Goal: Information Seeking & Learning: Learn about a topic

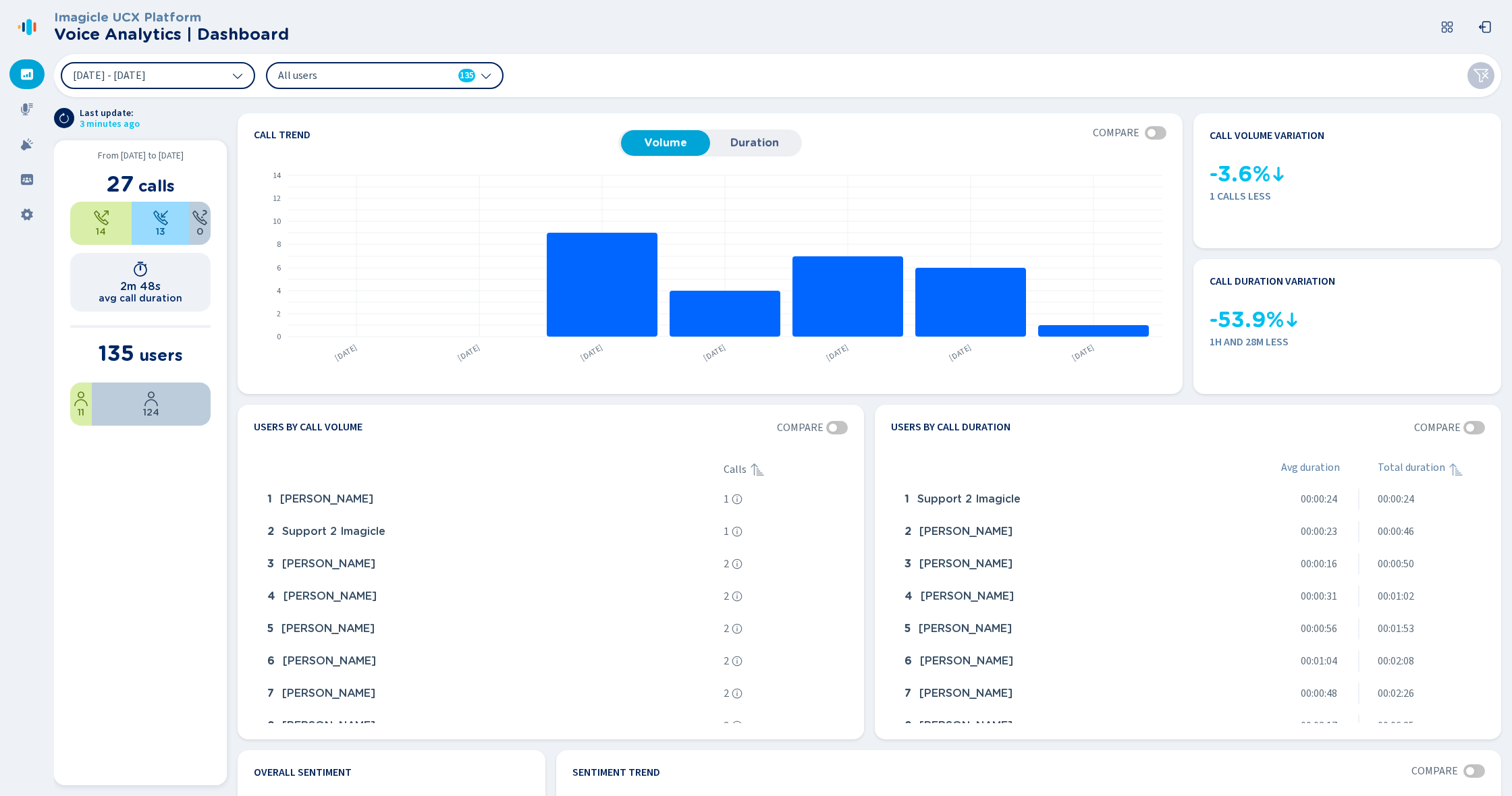
drag, startPoint x: 320, startPoint y: 191, endPoint x: 205, endPoint y: 148, distance: 122.8
click at [294, 192] on rect at bounding box center [708, 266] width 909 height 208
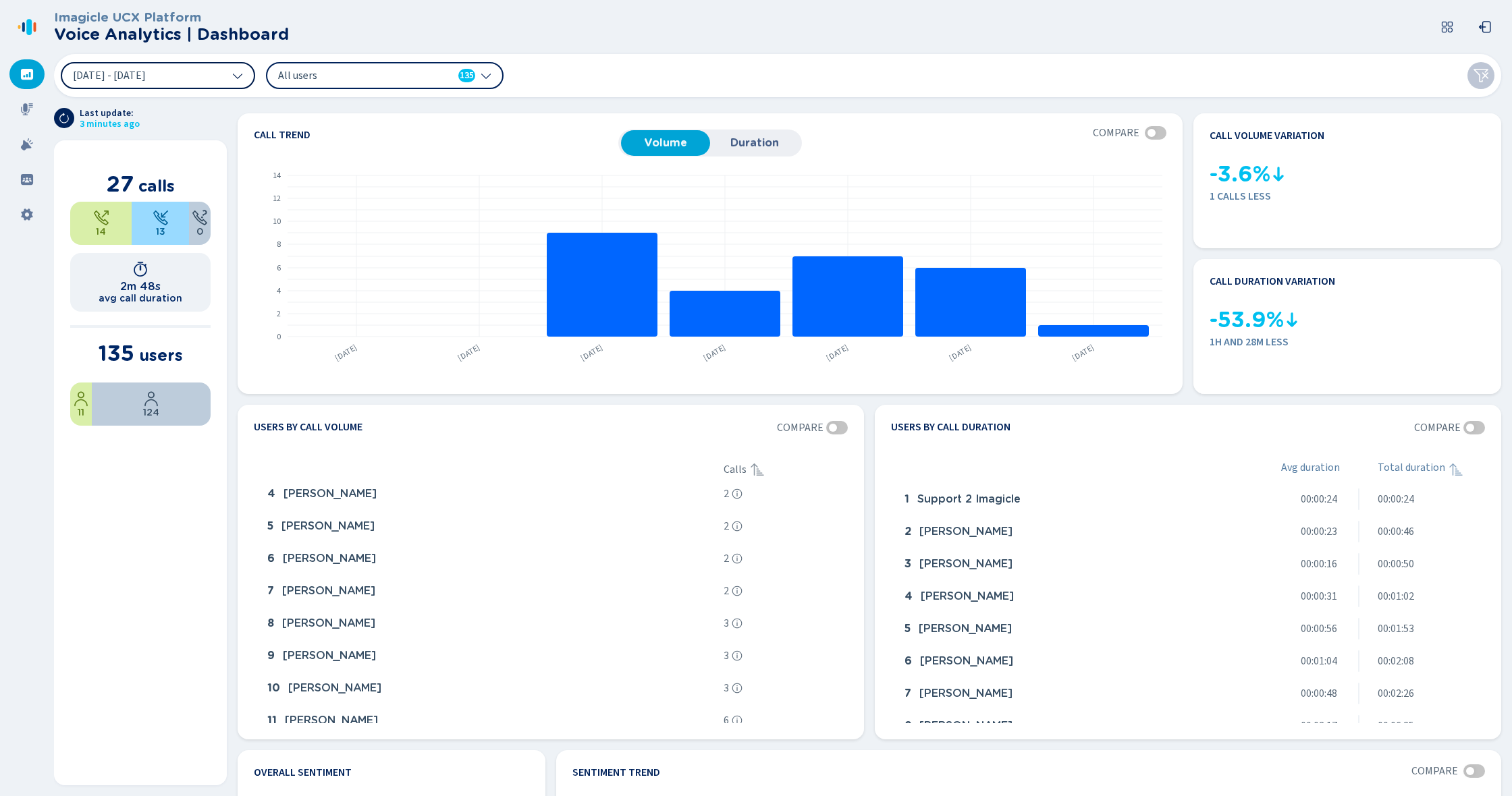
click at [202, 70] on button "[DATE] - [DATE]" at bounding box center [157, 75] width 194 height 27
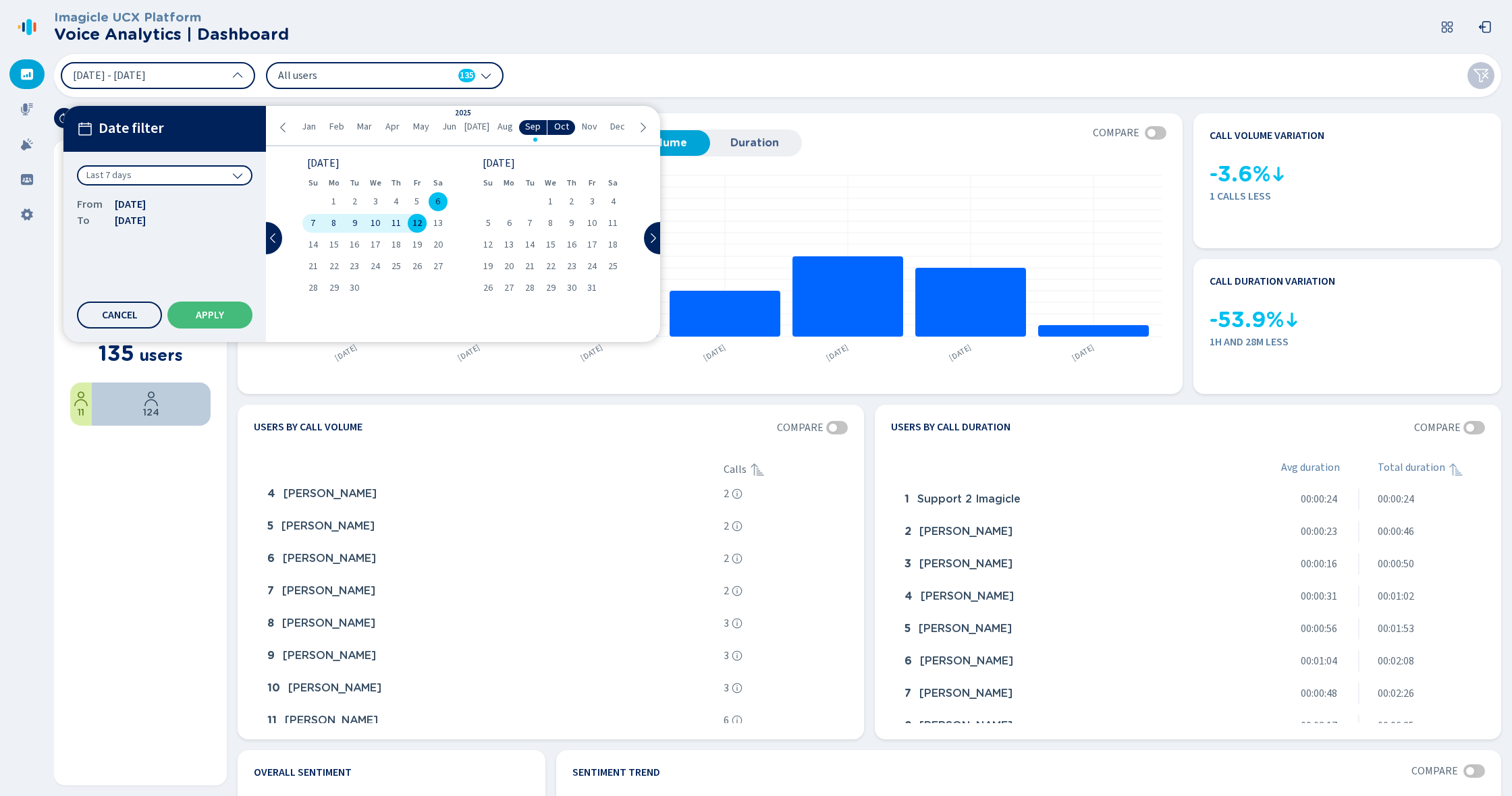
click at [135, 190] on div "Last 7 days" at bounding box center [164, 181] width 176 height 31
click at [150, 180] on div "Last 7 days" at bounding box center [164, 176] width 176 height 20
click at [168, 343] on div "Year to date" at bounding box center [164, 342] width 162 height 19
click at [232, 317] on button "Apply" at bounding box center [210, 315] width 85 height 27
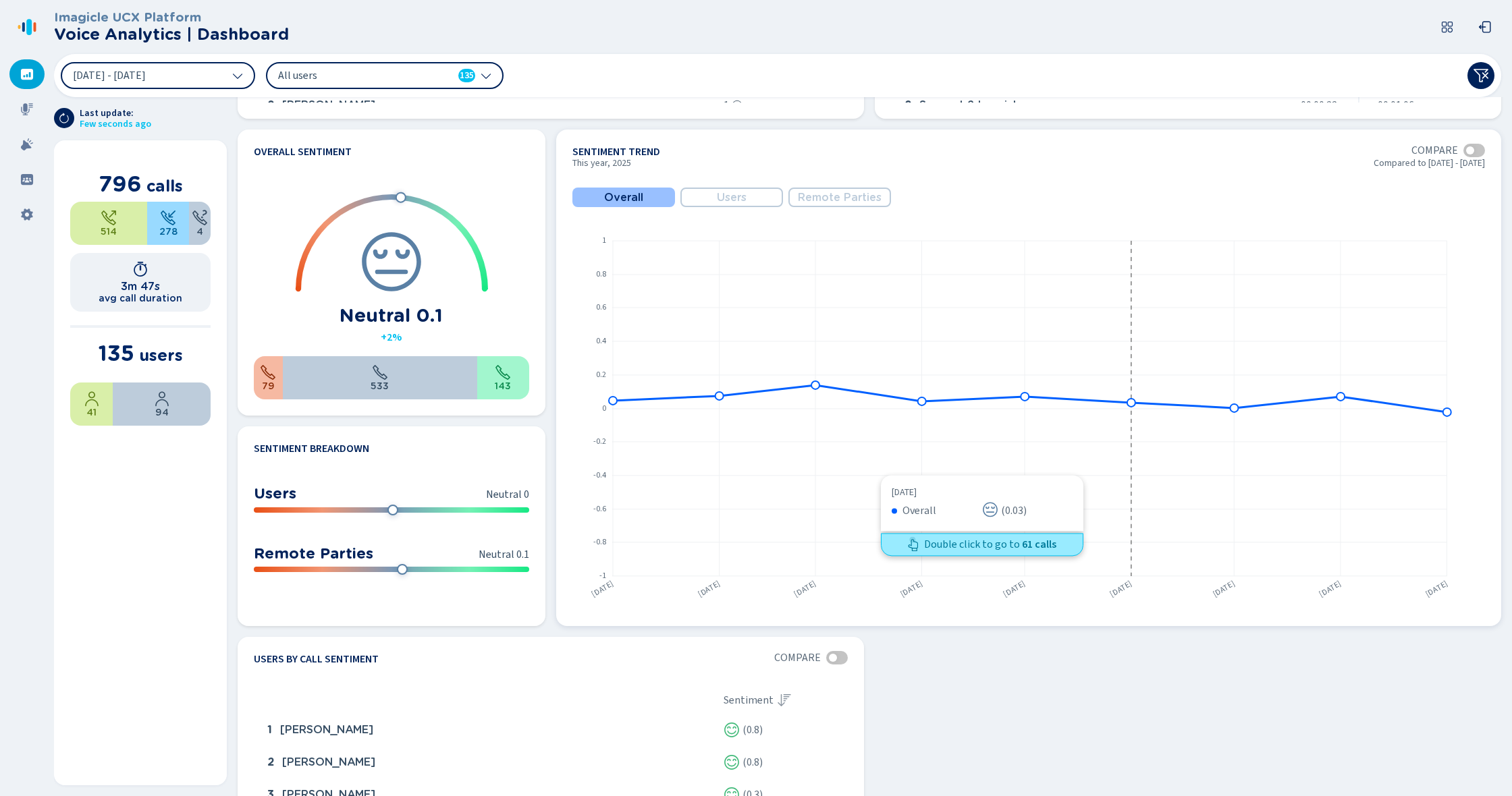
scroll to position [623, 0]
click at [717, 192] on span "Users" at bounding box center [732, 197] width 29 height 12
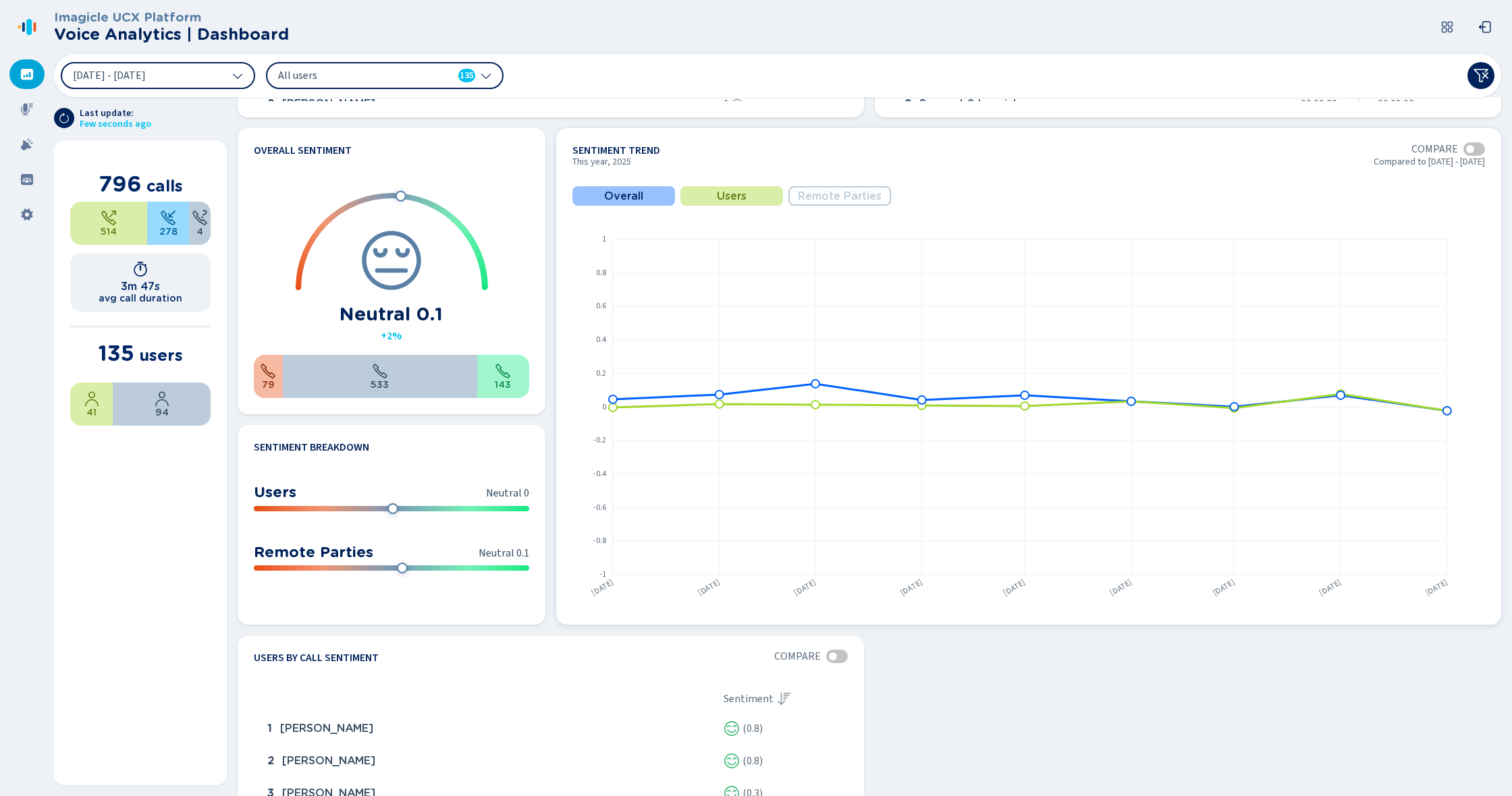
click at [720, 197] on span "Users" at bounding box center [732, 197] width 29 height 12
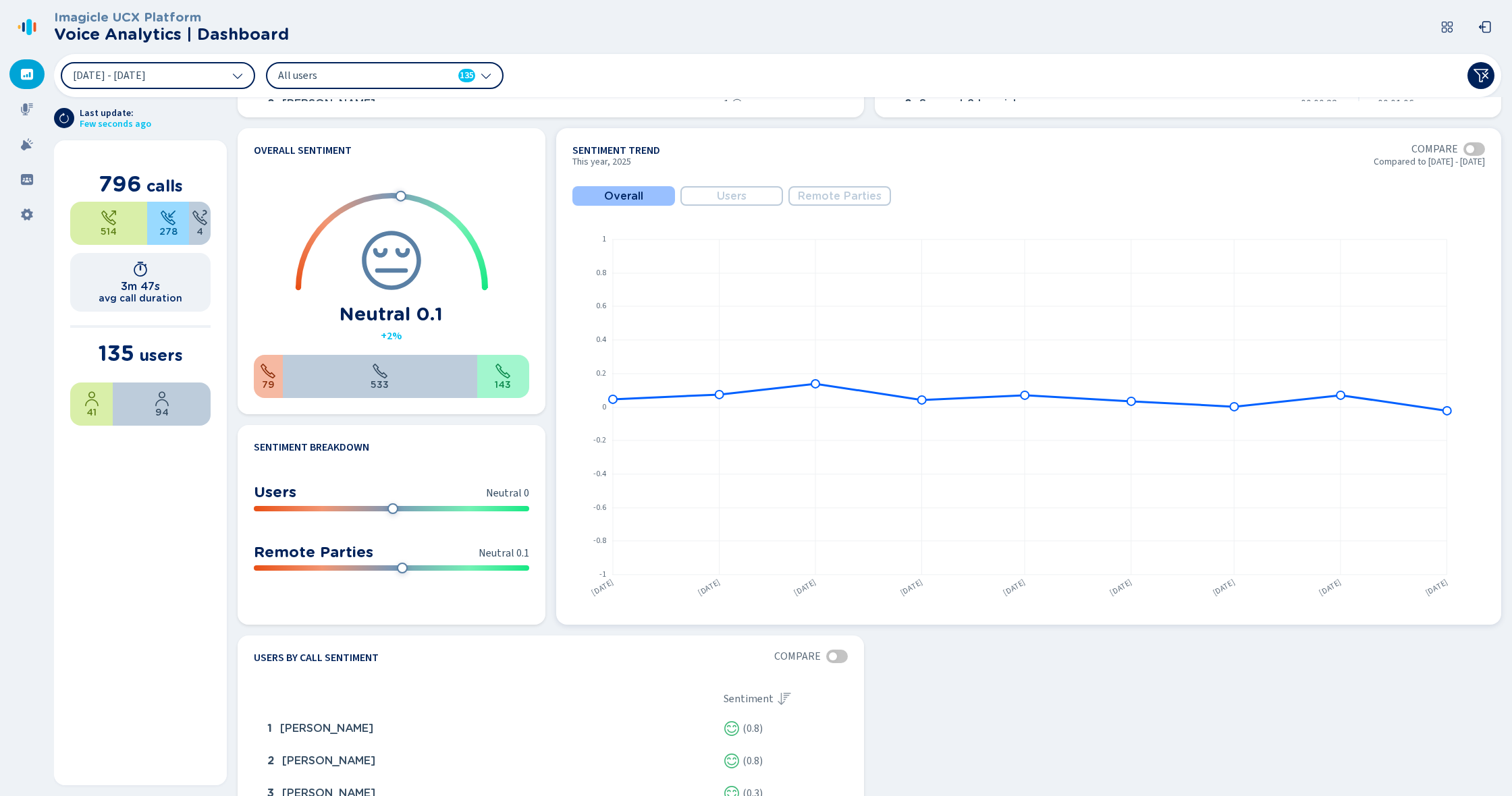
click at [826, 197] on span "Remote Parties" at bounding box center [840, 197] width 84 height 12
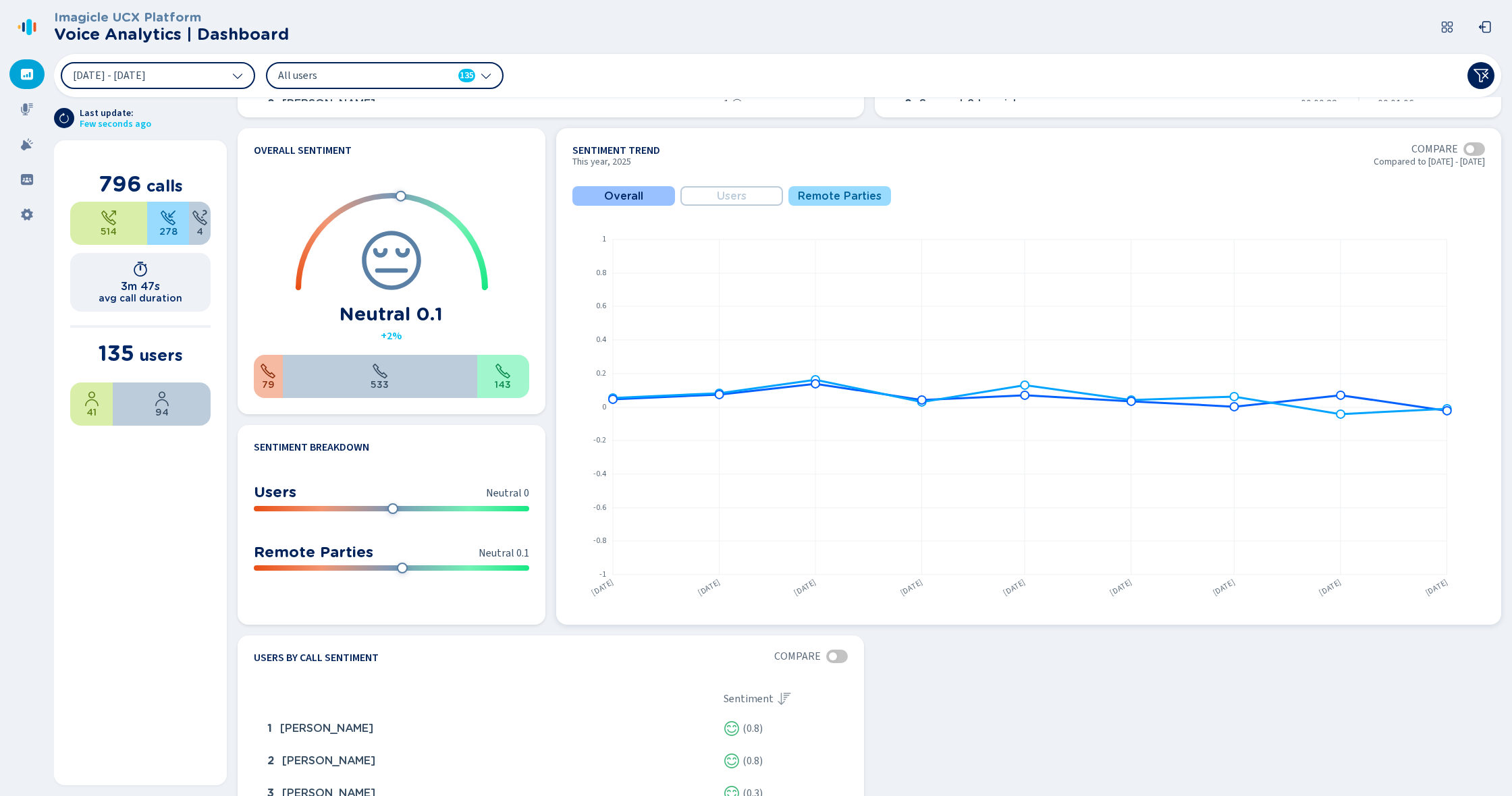
click at [632, 194] on span "Overall" at bounding box center [624, 197] width 40 height 12
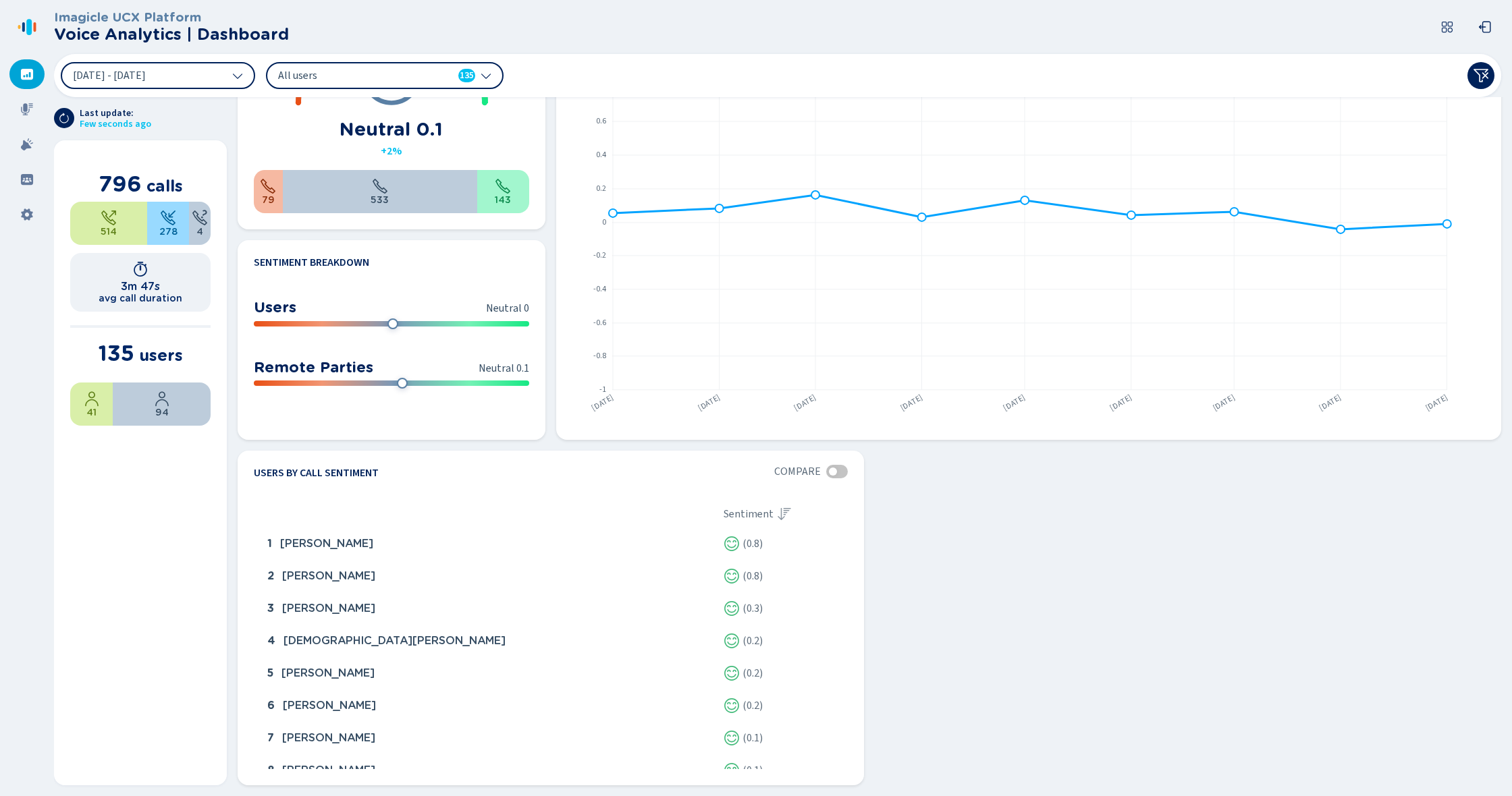
scroll to position [705, 0]
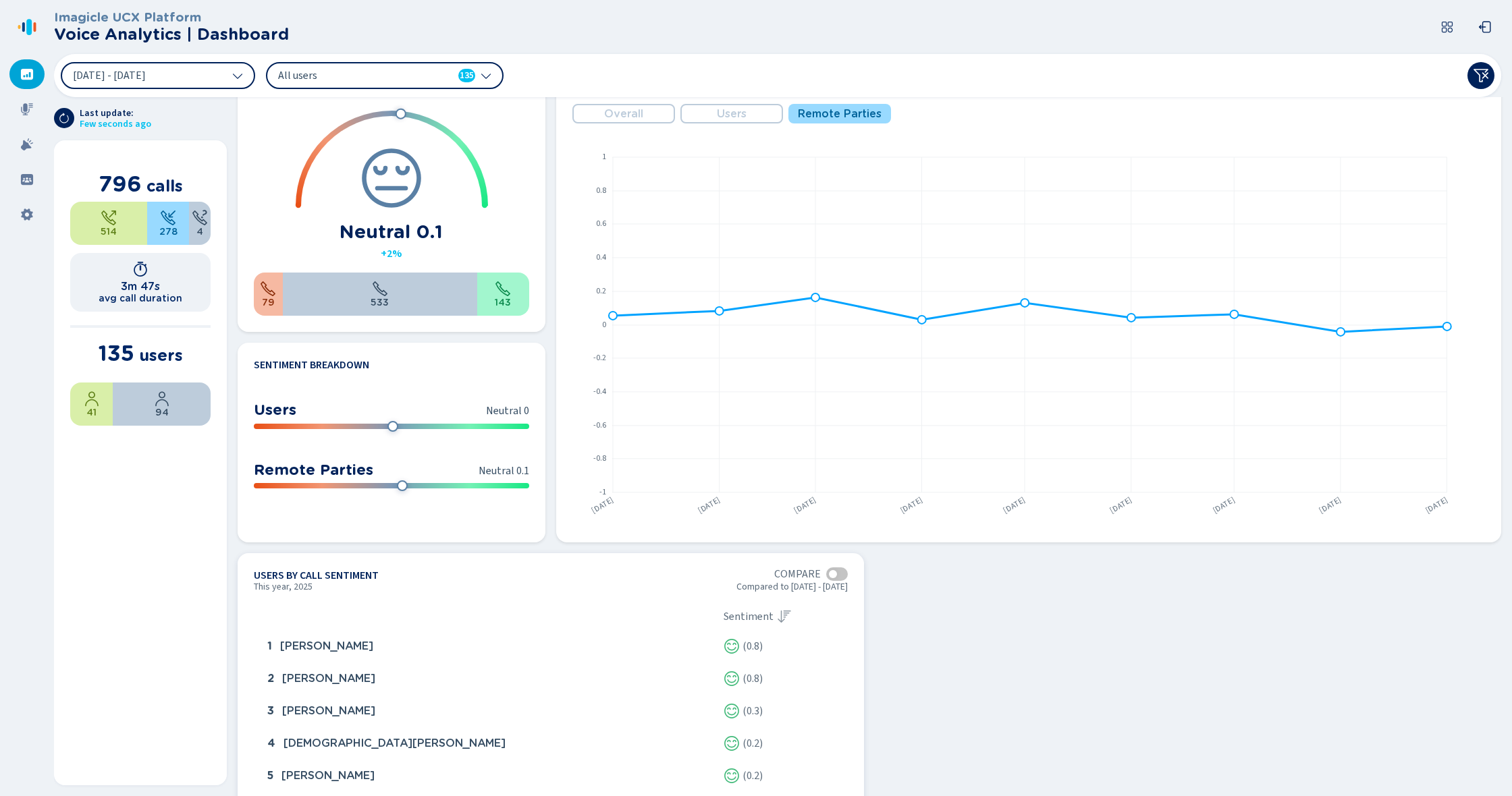
click at [834, 577] on div at bounding box center [837, 574] width 22 height 13
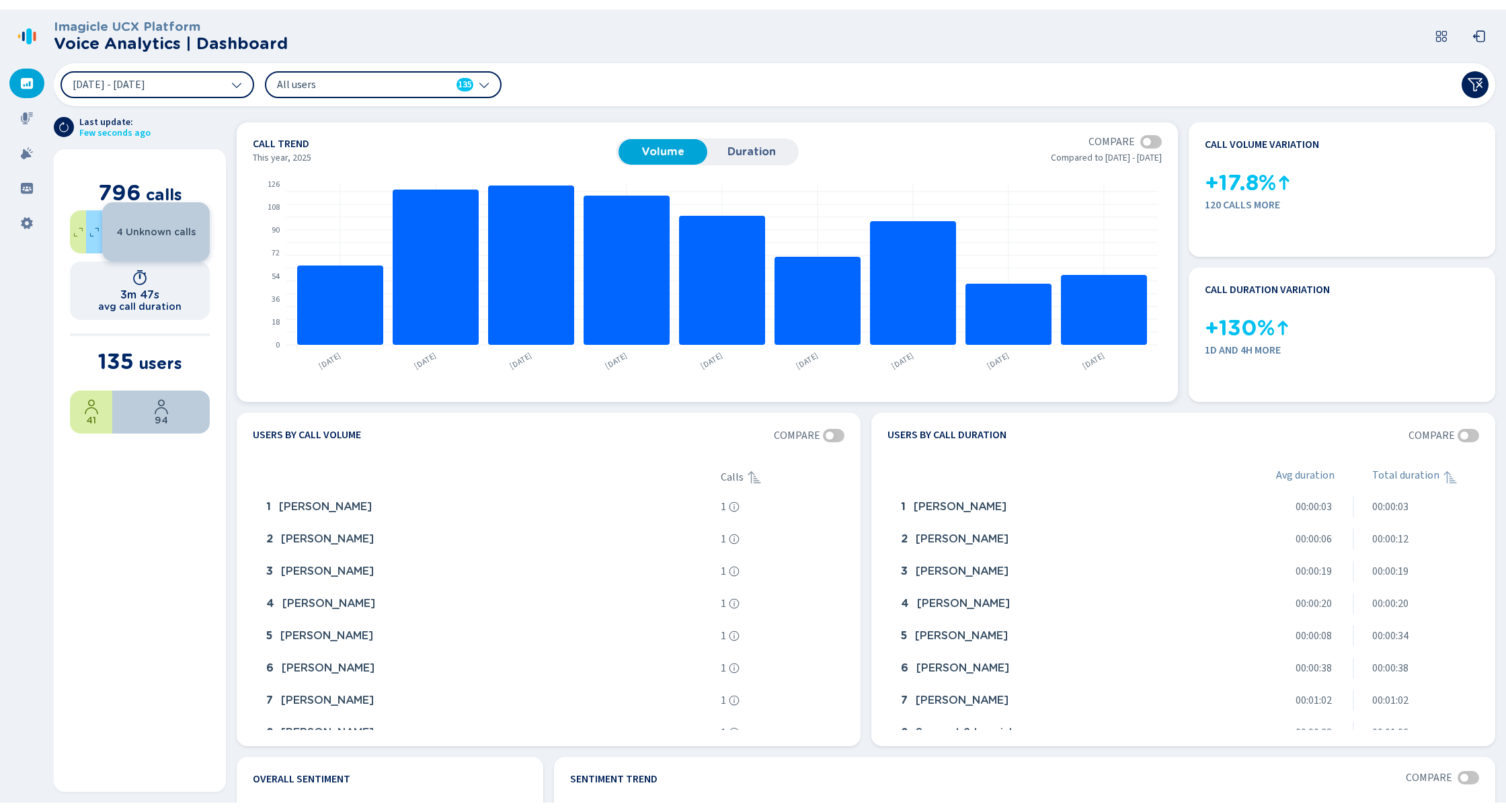
scroll to position [0, 0]
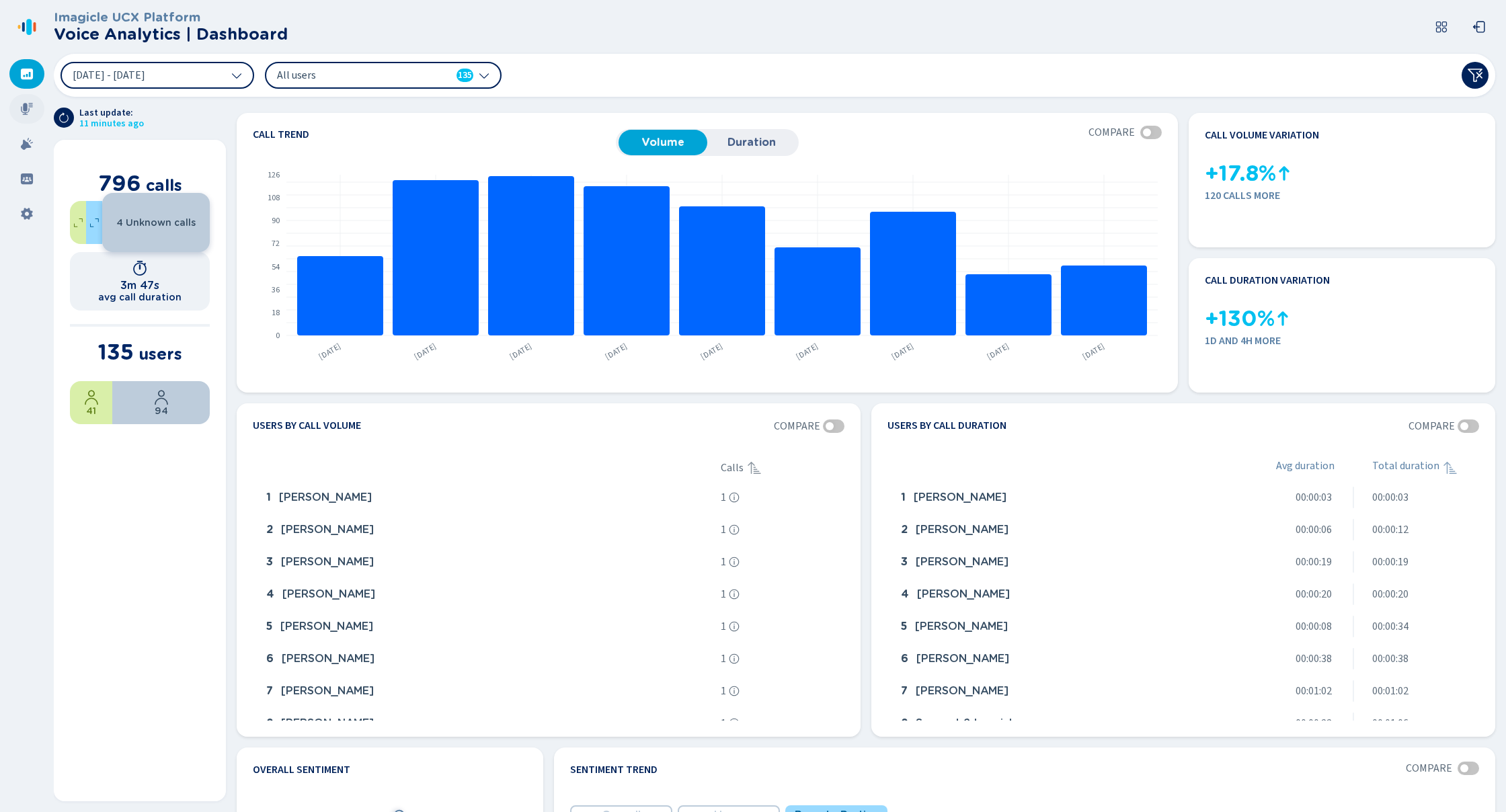
click at [24, 102] on div at bounding box center [26, 109] width 35 height 29
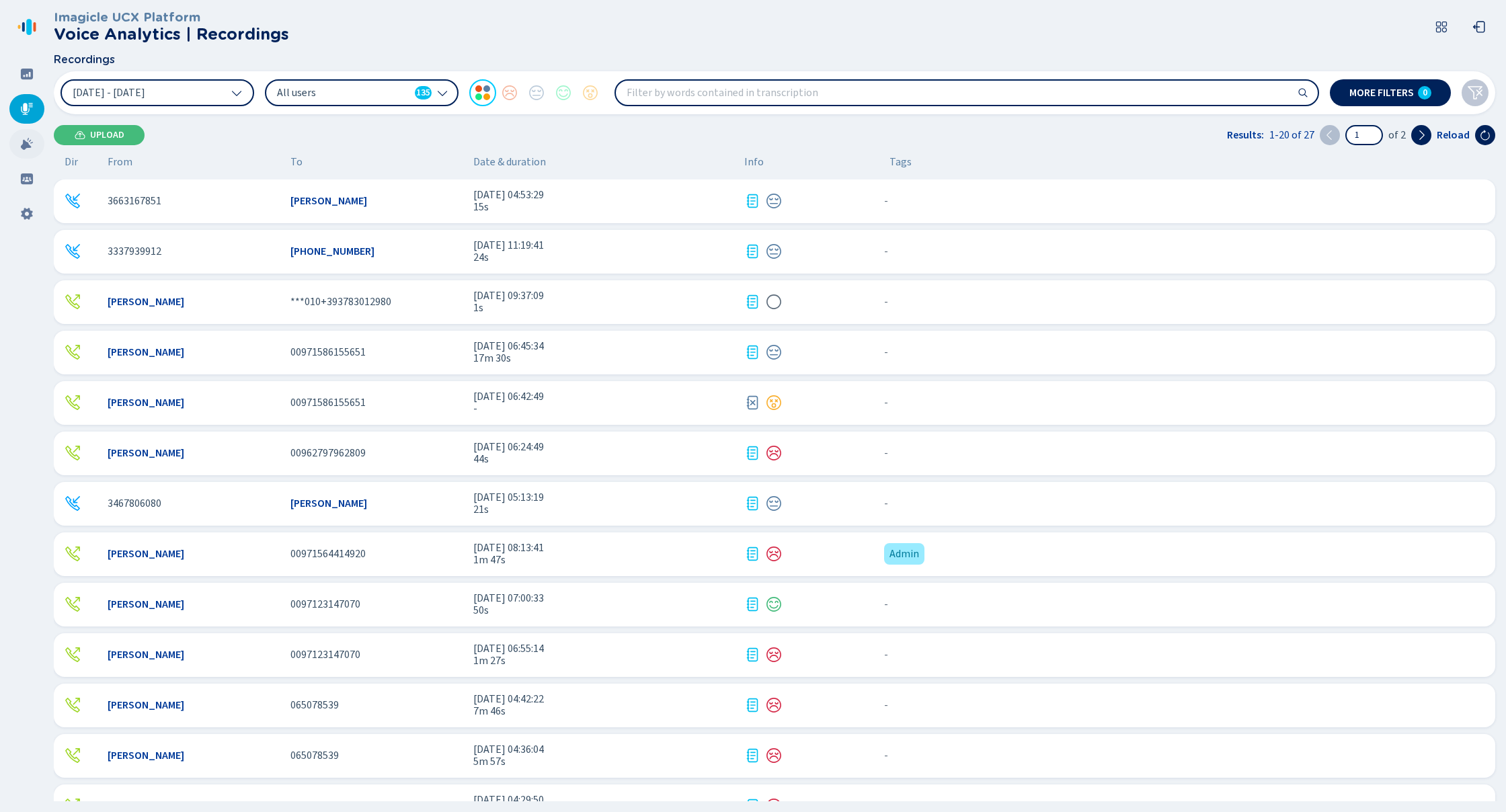
click at [29, 140] on icon at bounding box center [26, 143] width 13 height 13
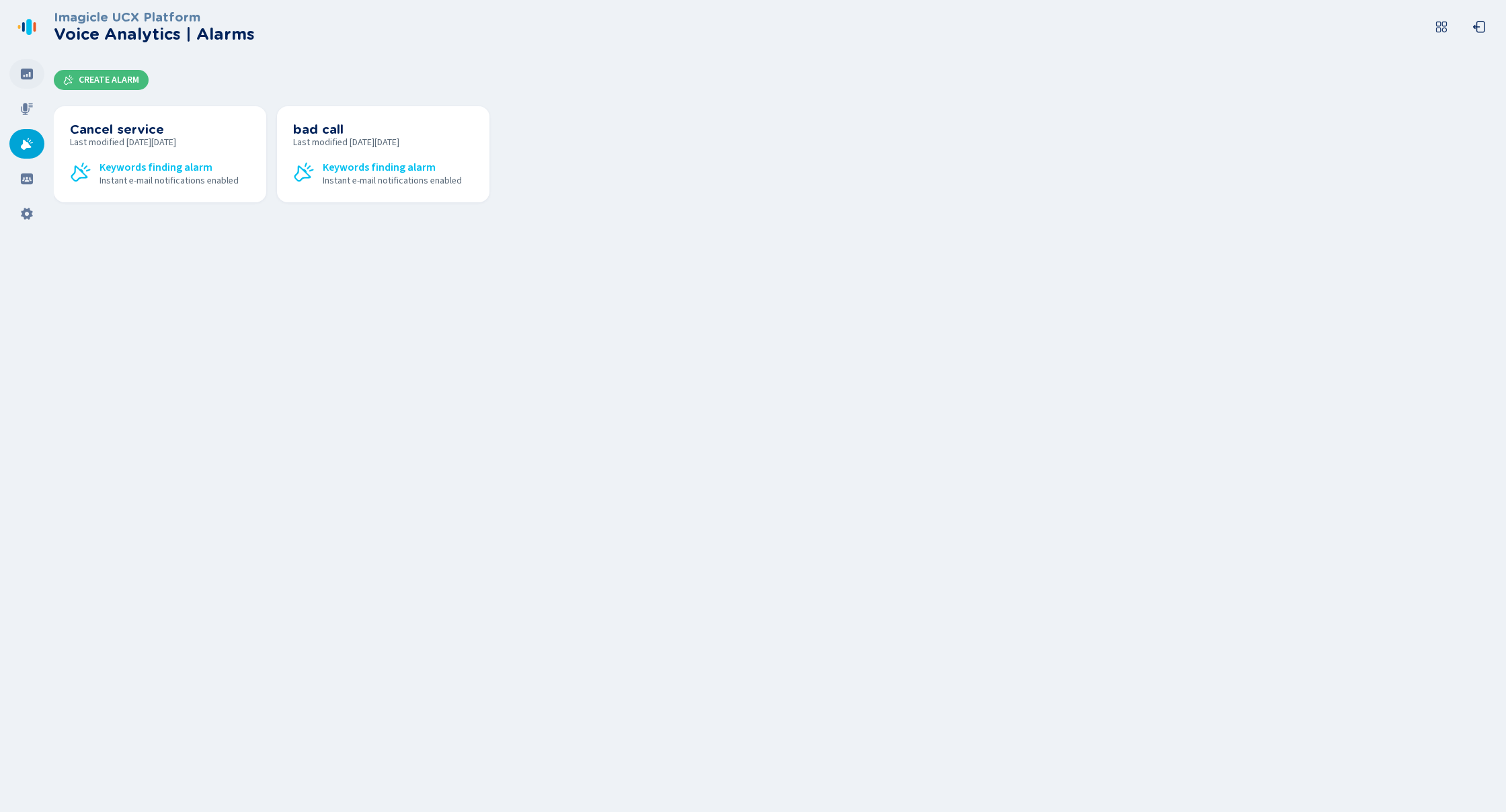
click at [23, 78] on icon at bounding box center [27, 74] width 12 height 11
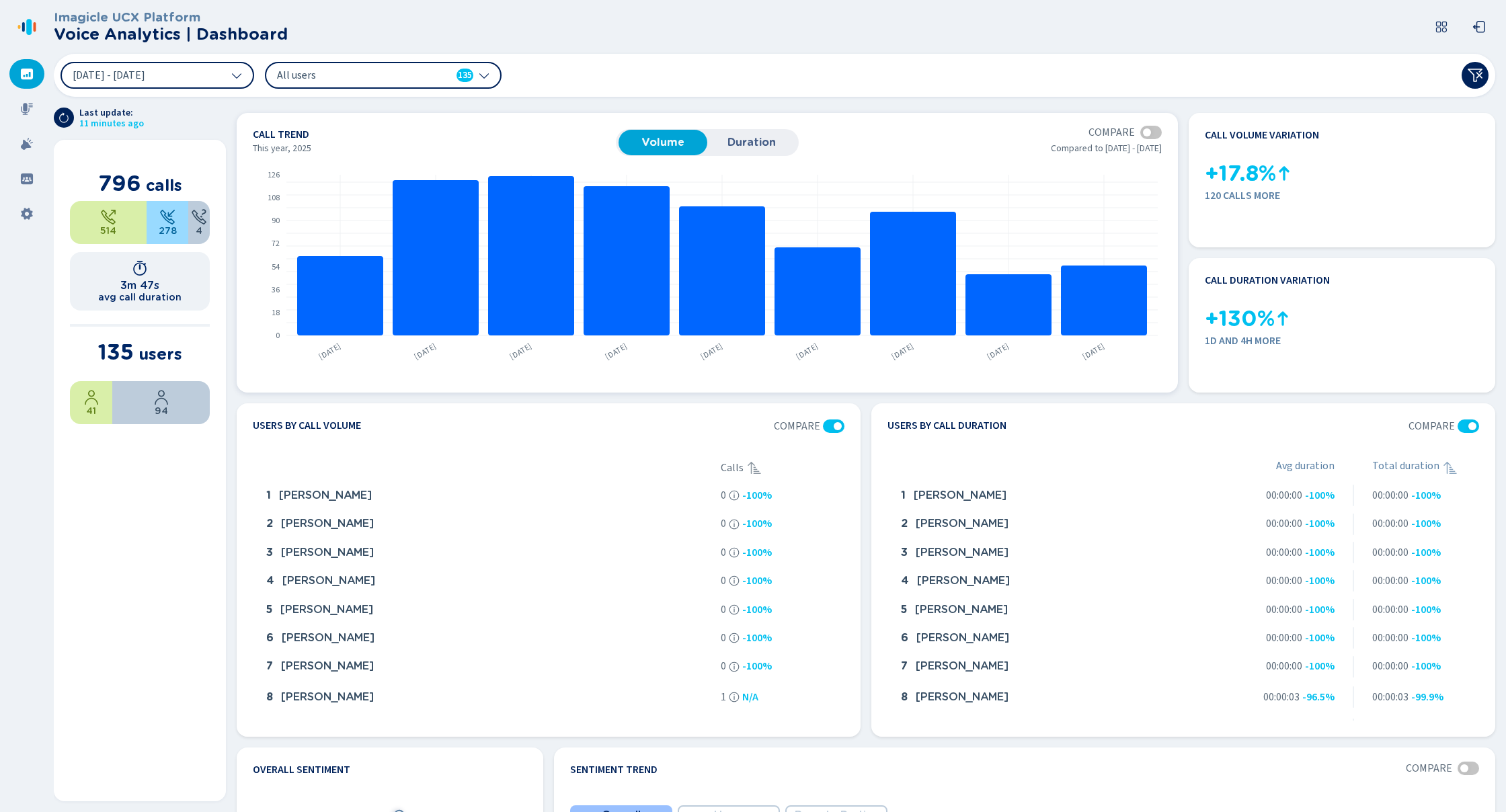
click at [1153, 126] on div at bounding box center [1151, 132] width 22 height 13
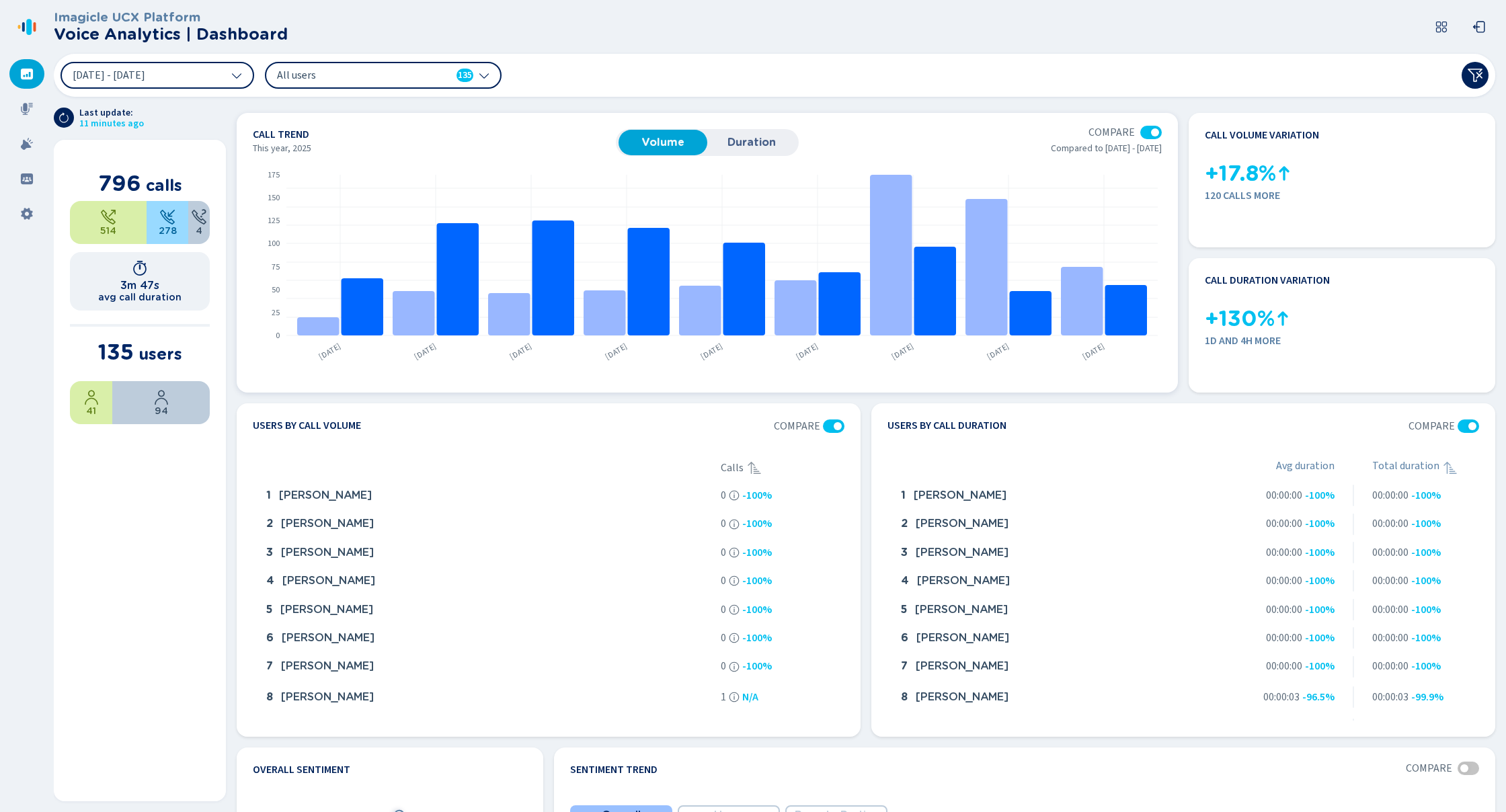
click at [1140, 133] on div at bounding box center [1151, 132] width 22 height 13
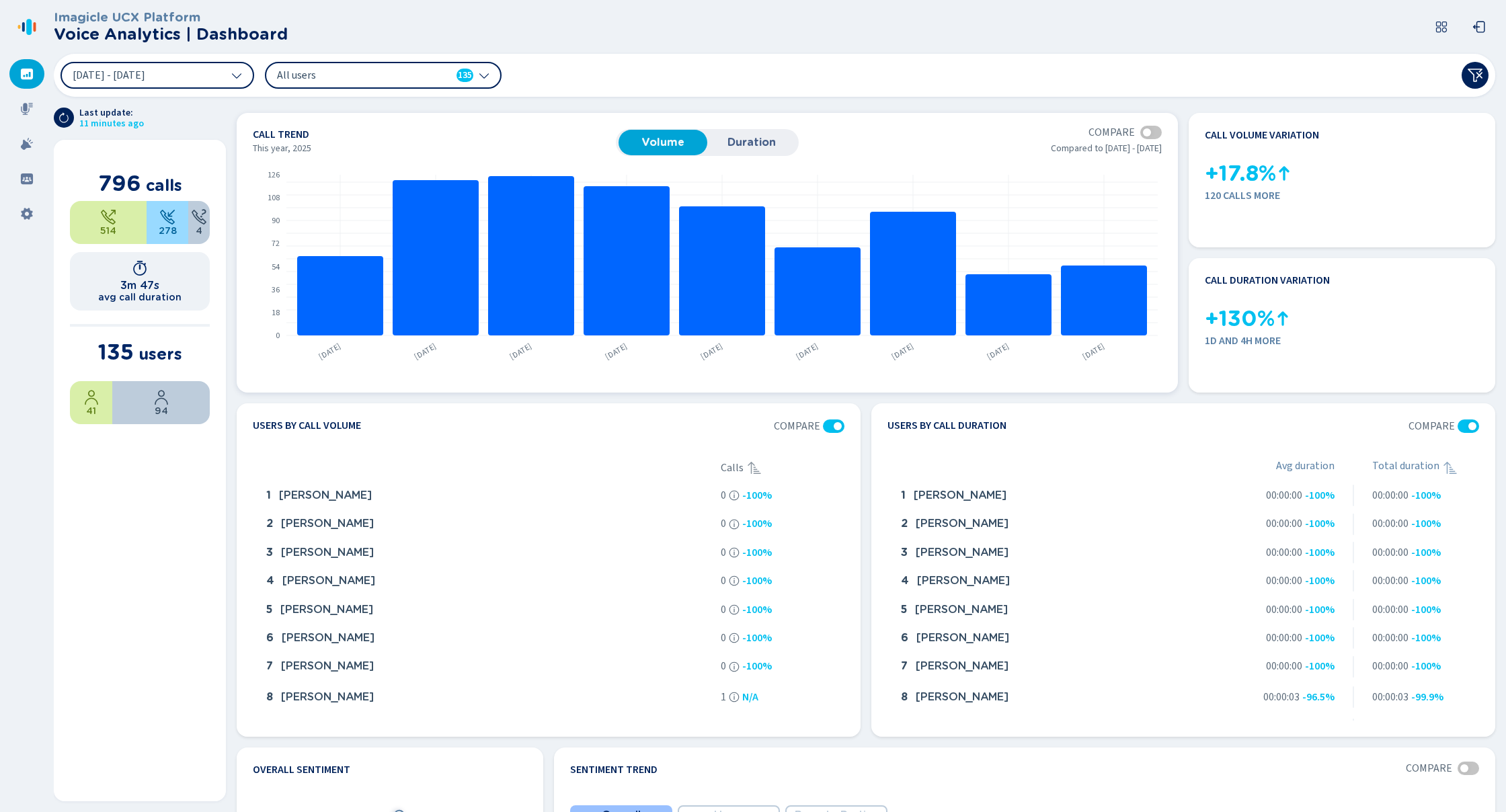
click at [751, 133] on button "Duration" at bounding box center [751, 142] width 89 height 25
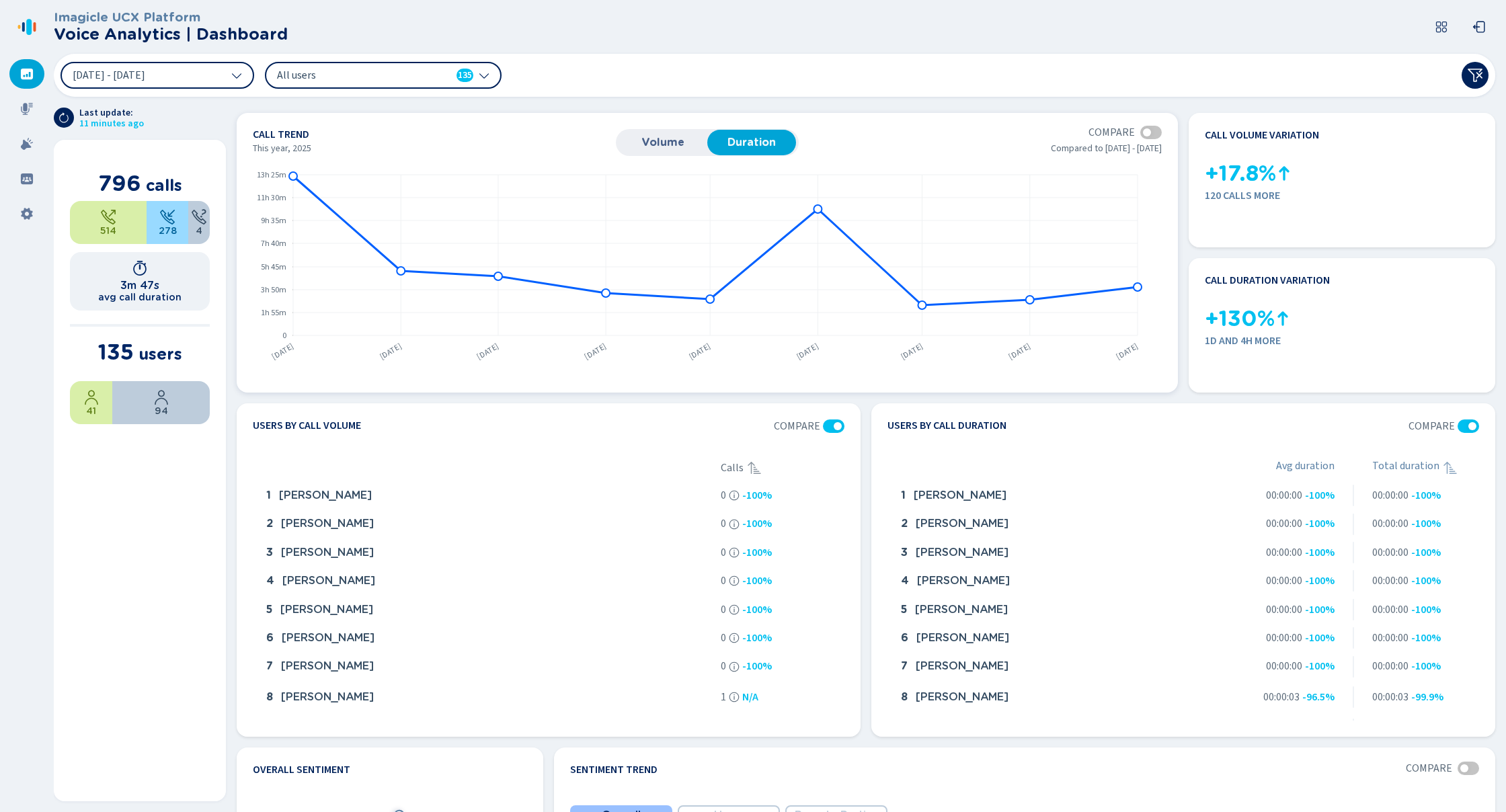
click at [680, 150] on button "Volume" at bounding box center [663, 142] width 89 height 25
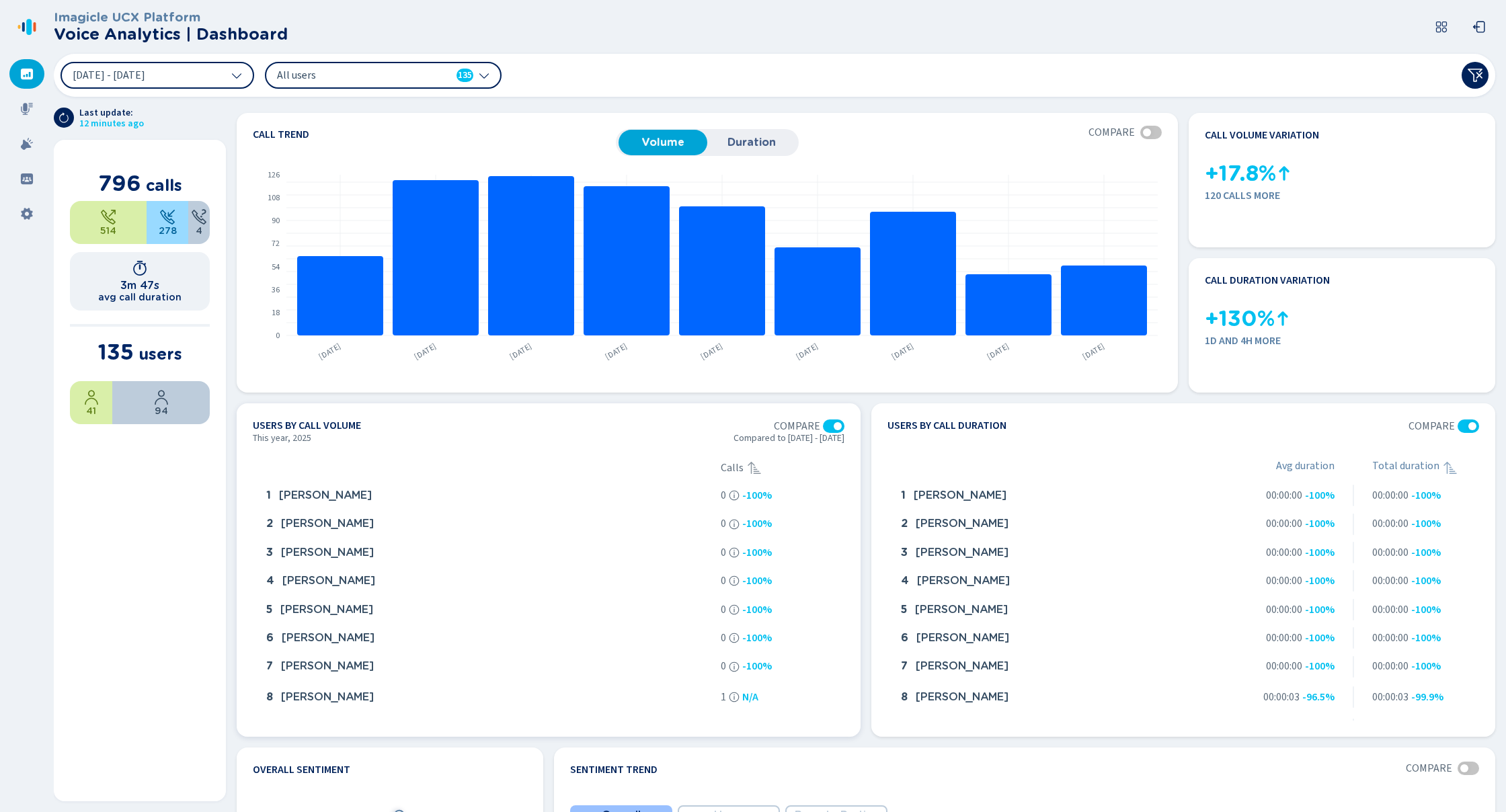
click at [752, 473] on icon at bounding box center [754, 467] width 16 height 16
click at [1205, 2] on header "Imagicle UCX Platform Voice Analytics | Dashboard" at bounding box center [778, 27] width 1447 height 54
click at [1274, 36] on header "Imagicle UCX Platform Voice Analytics | Dashboard" at bounding box center [778, 27] width 1447 height 54
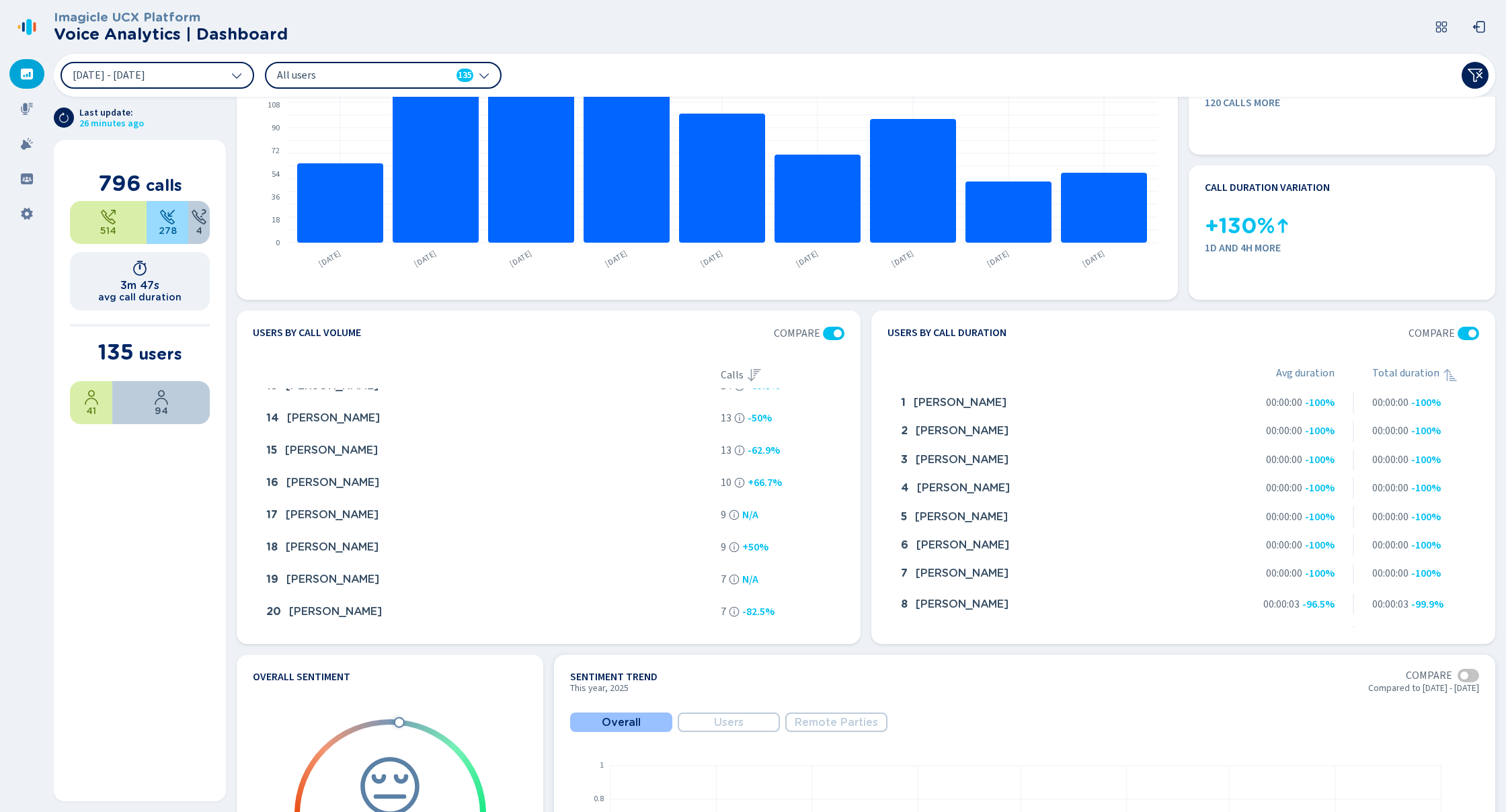
scroll to position [49, 0]
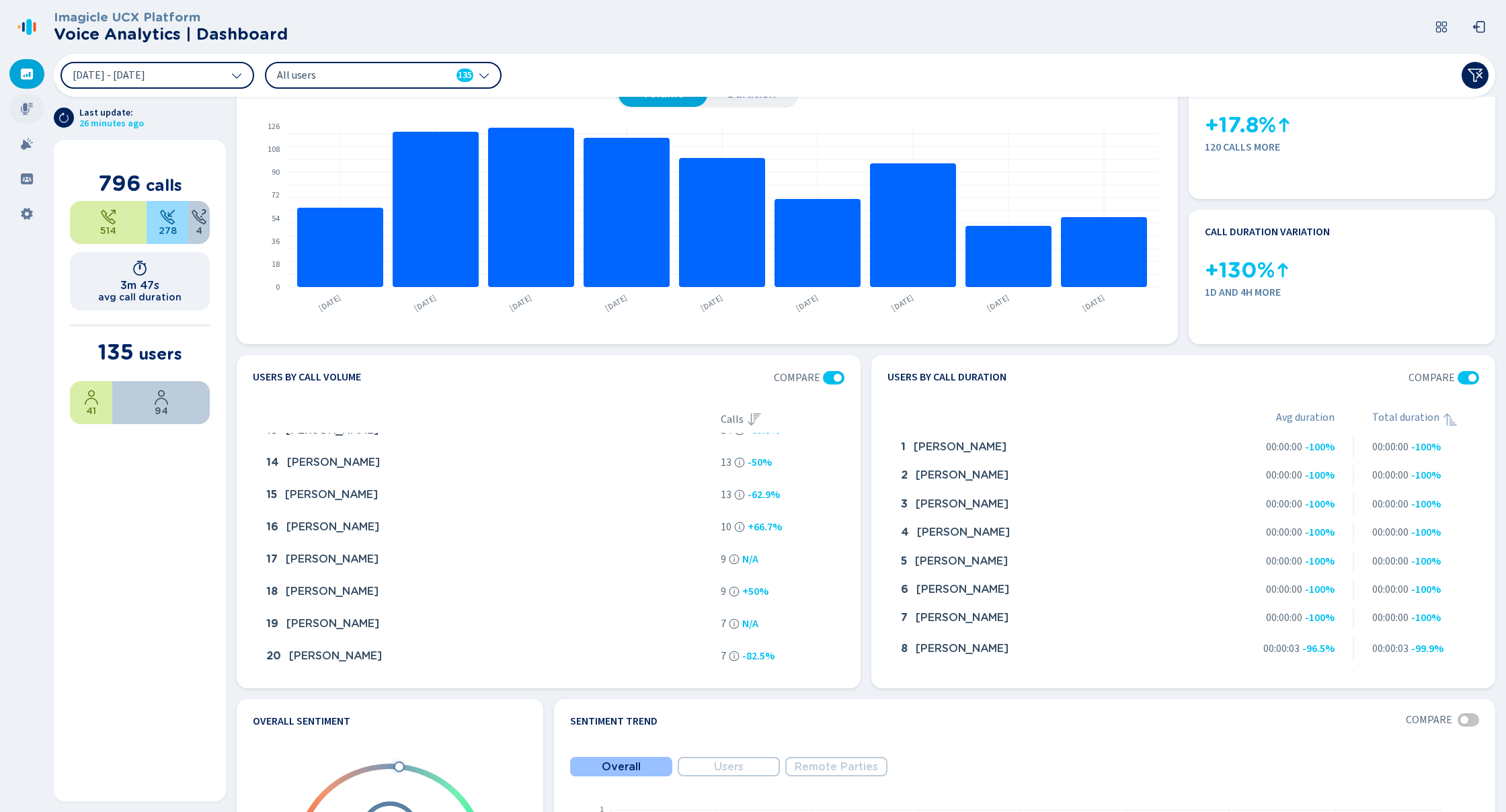
click at [30, 106] on icon at bounding box center [26, 108] width 13 height 13
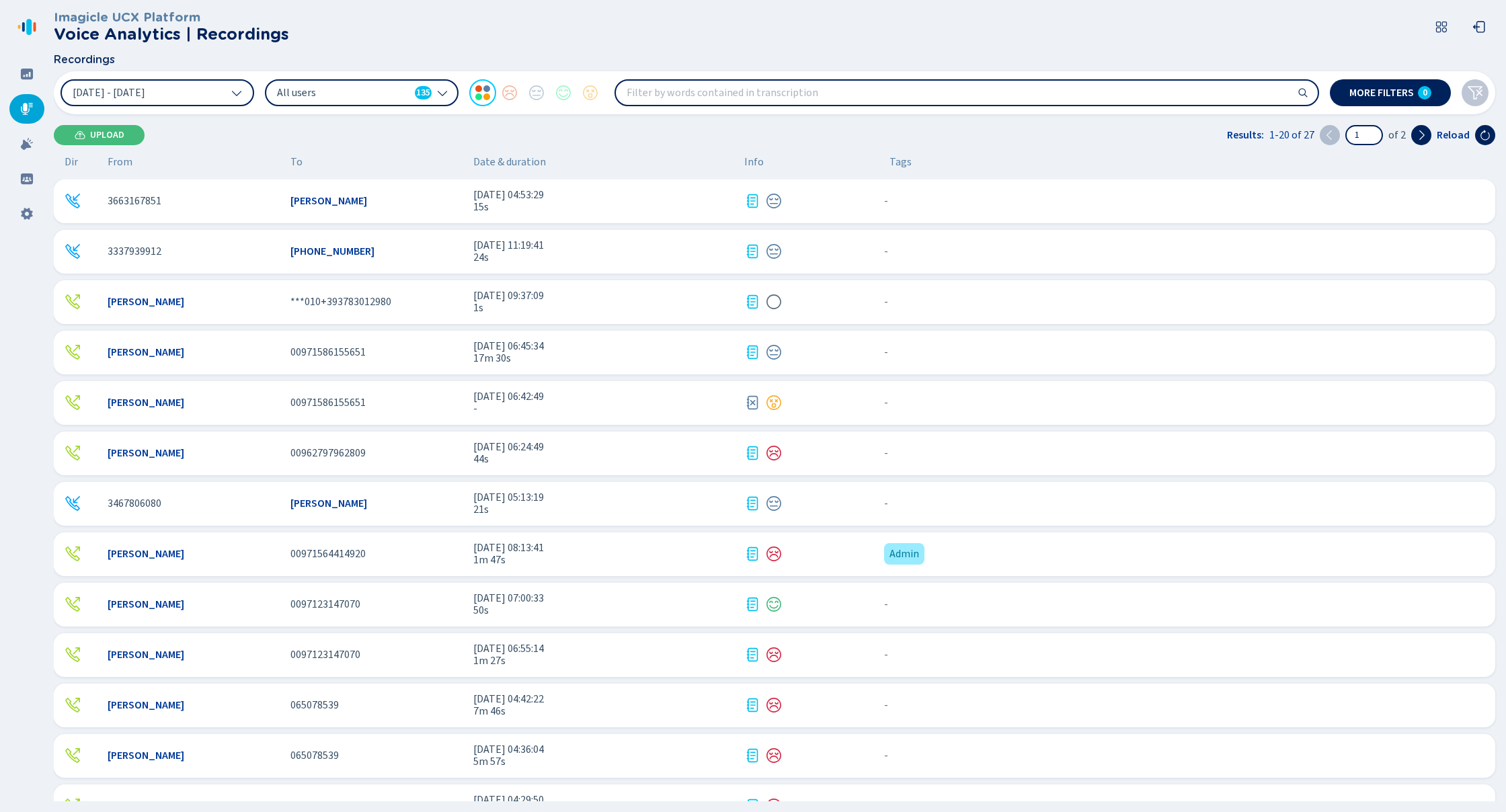
click at [661, 450] on span "[DATE] 06:24:49" at bounding box center [603, 447] width 260 height 12
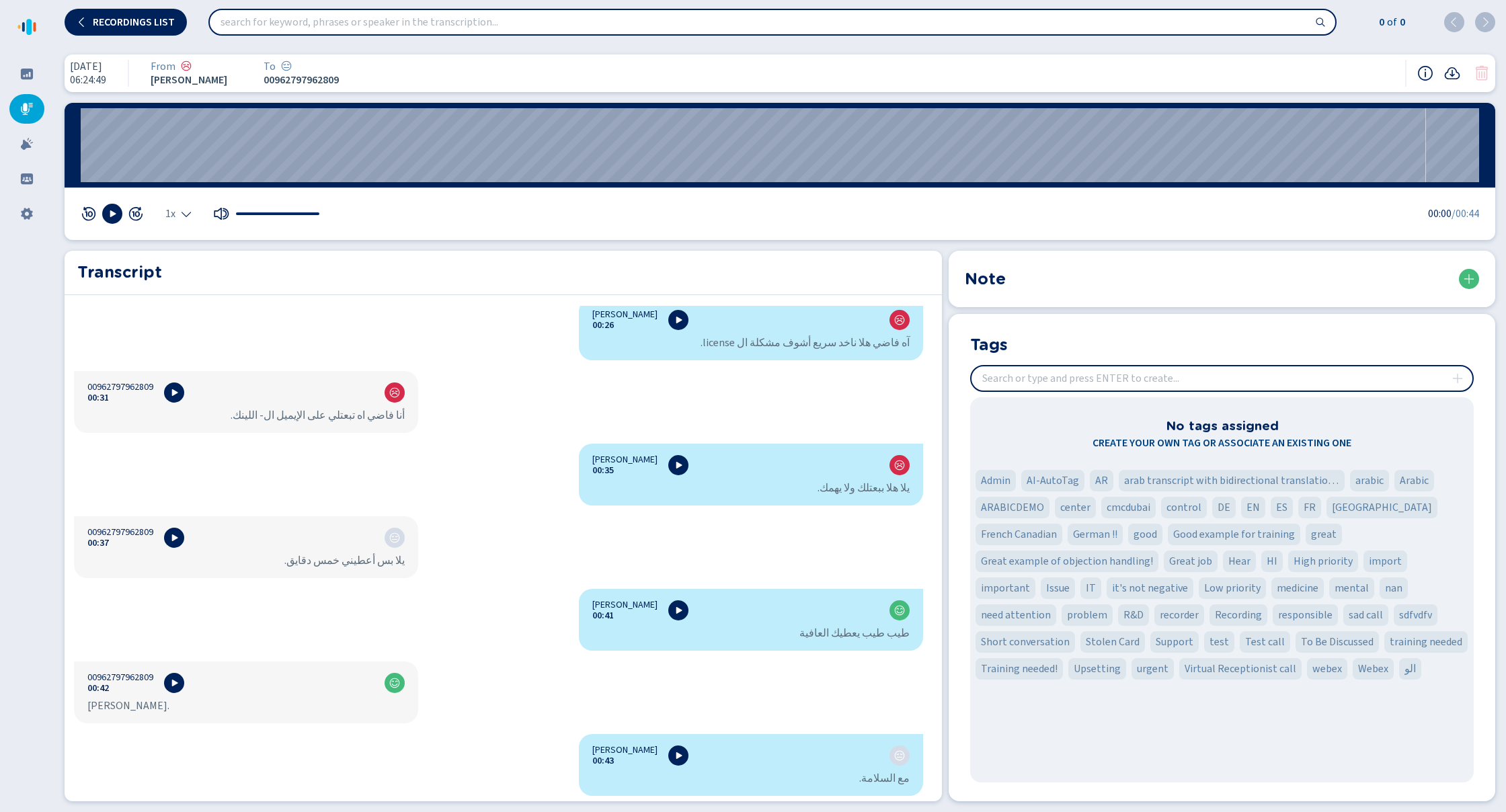
scroll to position [588, 0]
drag, startPoint x: 739, startPoint y: 340, endPoint x: 900, endPoint y: 340, distance: 161.0
click at [900, 340] on div "آه فاضي هلا ناخد سريع أشوف مشكلة ال license." at bounding box center [751, 342] width 317 height 13
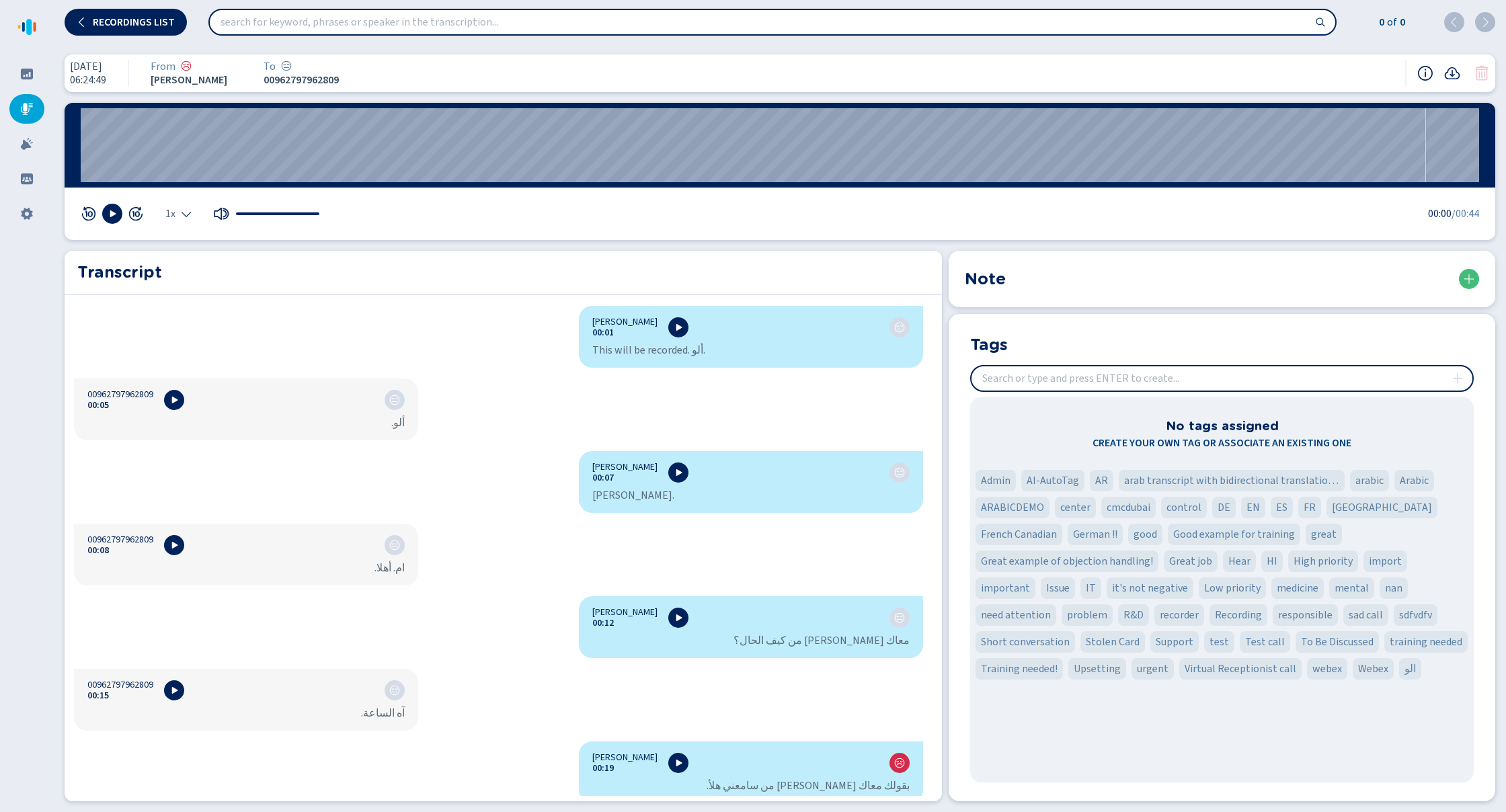
scroll to position [0, 0]
click at [29, 112] on icon at bounding box center [26, 108] width 13 height 13
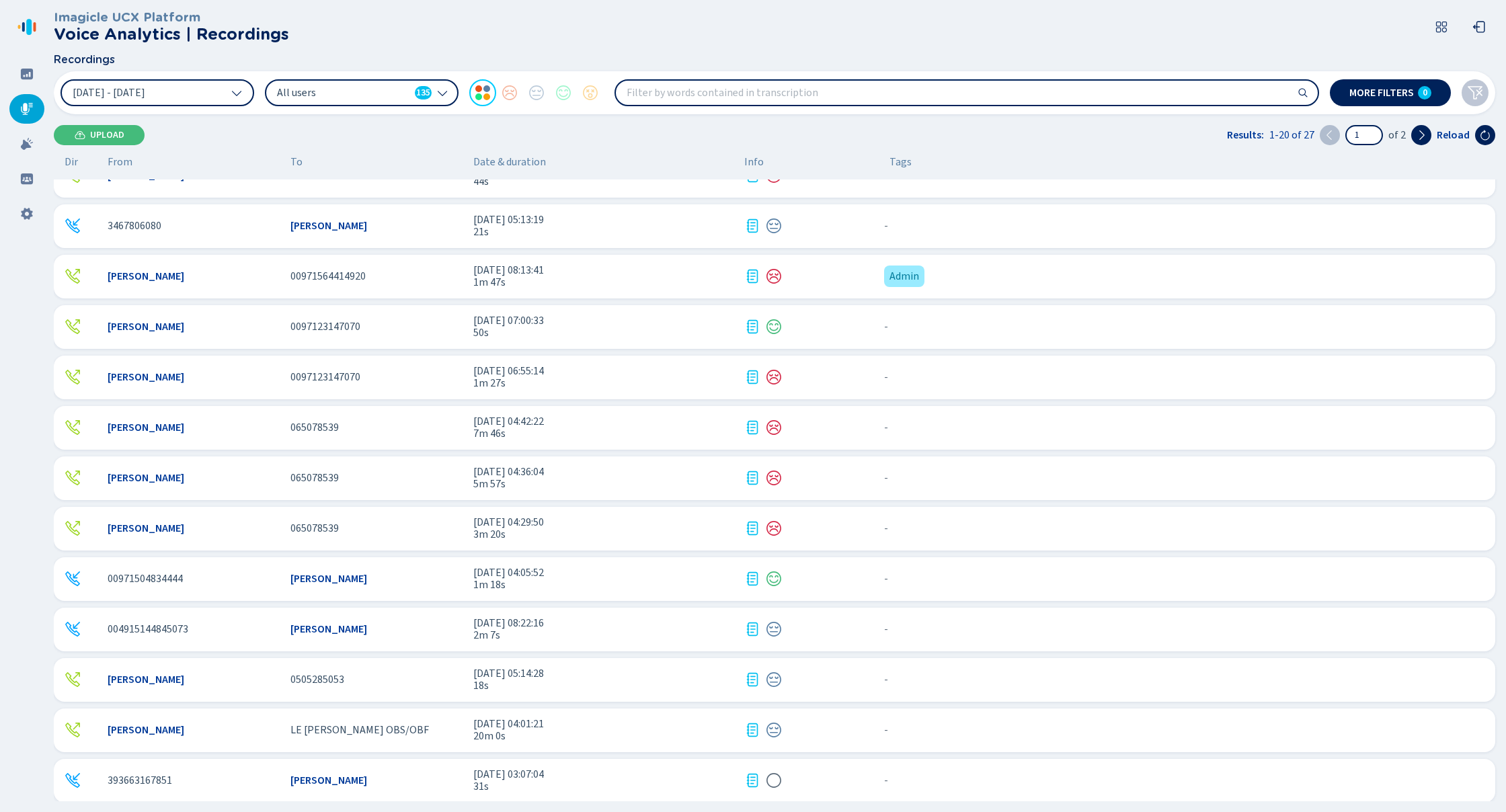
scroll to position [277, 0]
click at [599, 322] on span "[DATE] 07:00:33" at bounding box center [603, 322] width 260 height 12
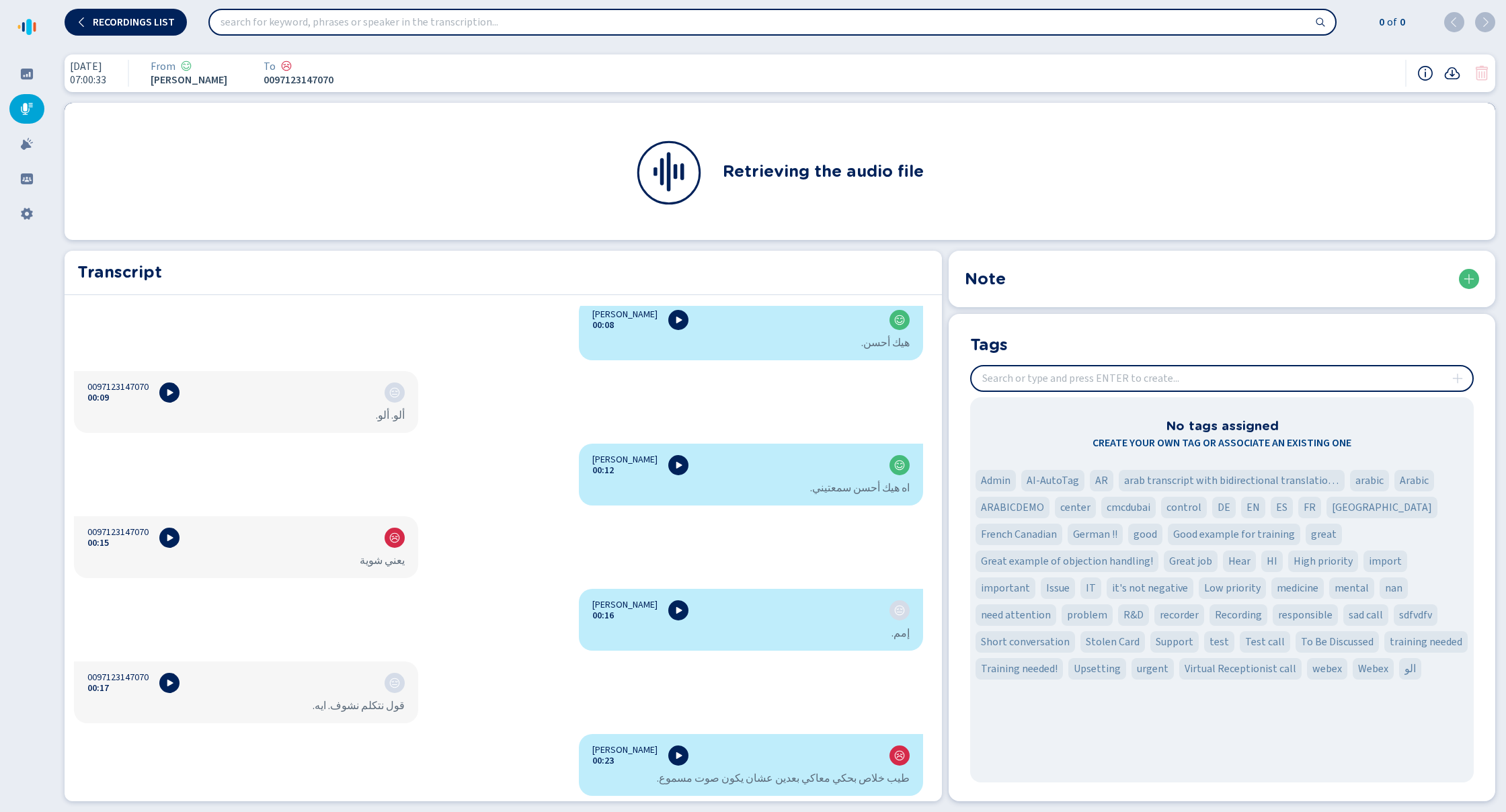
scroll to position [297, 0]
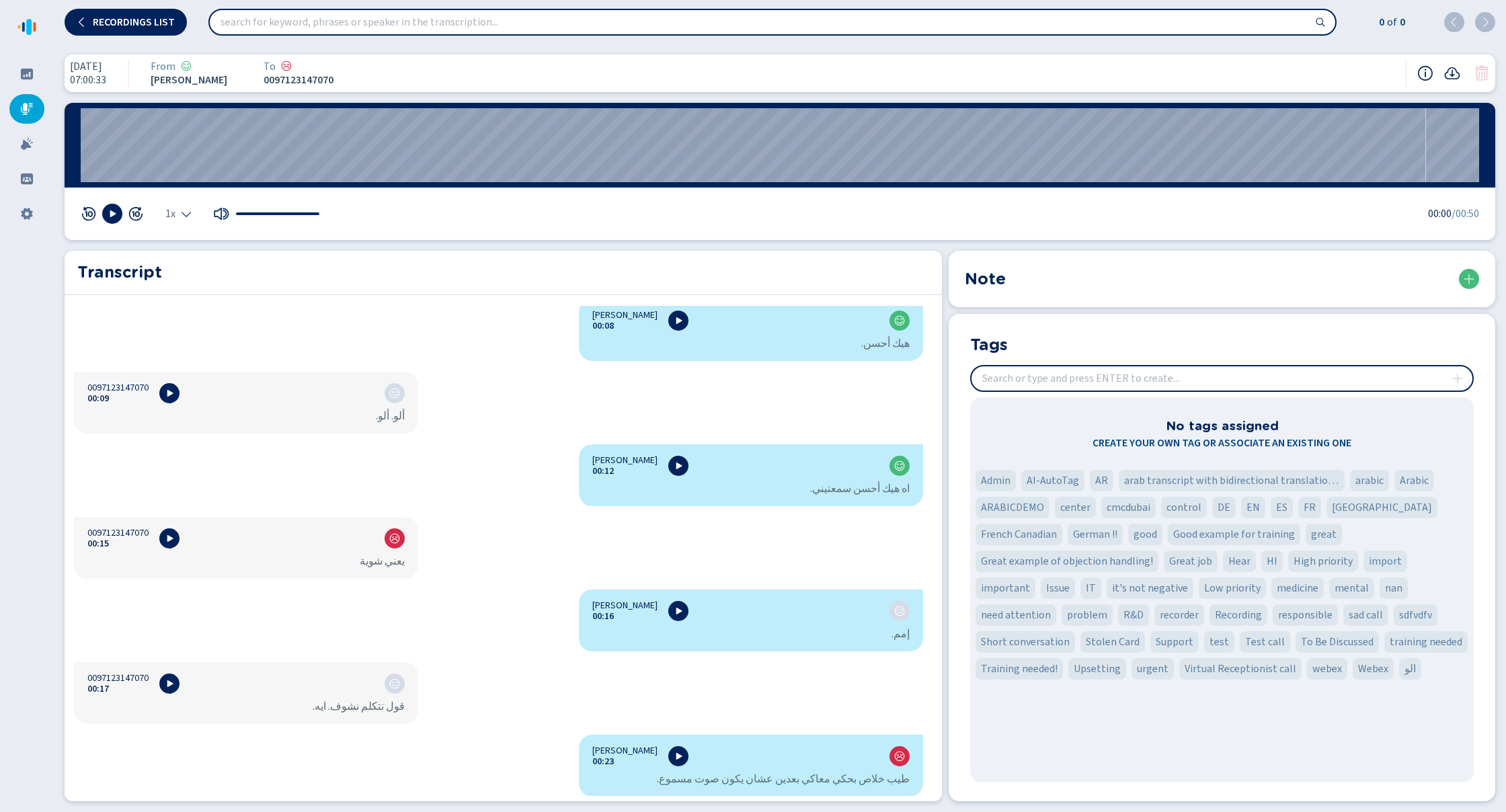
click at [30, 106] on icon at bounding box center [27, 109] width 12 height 12
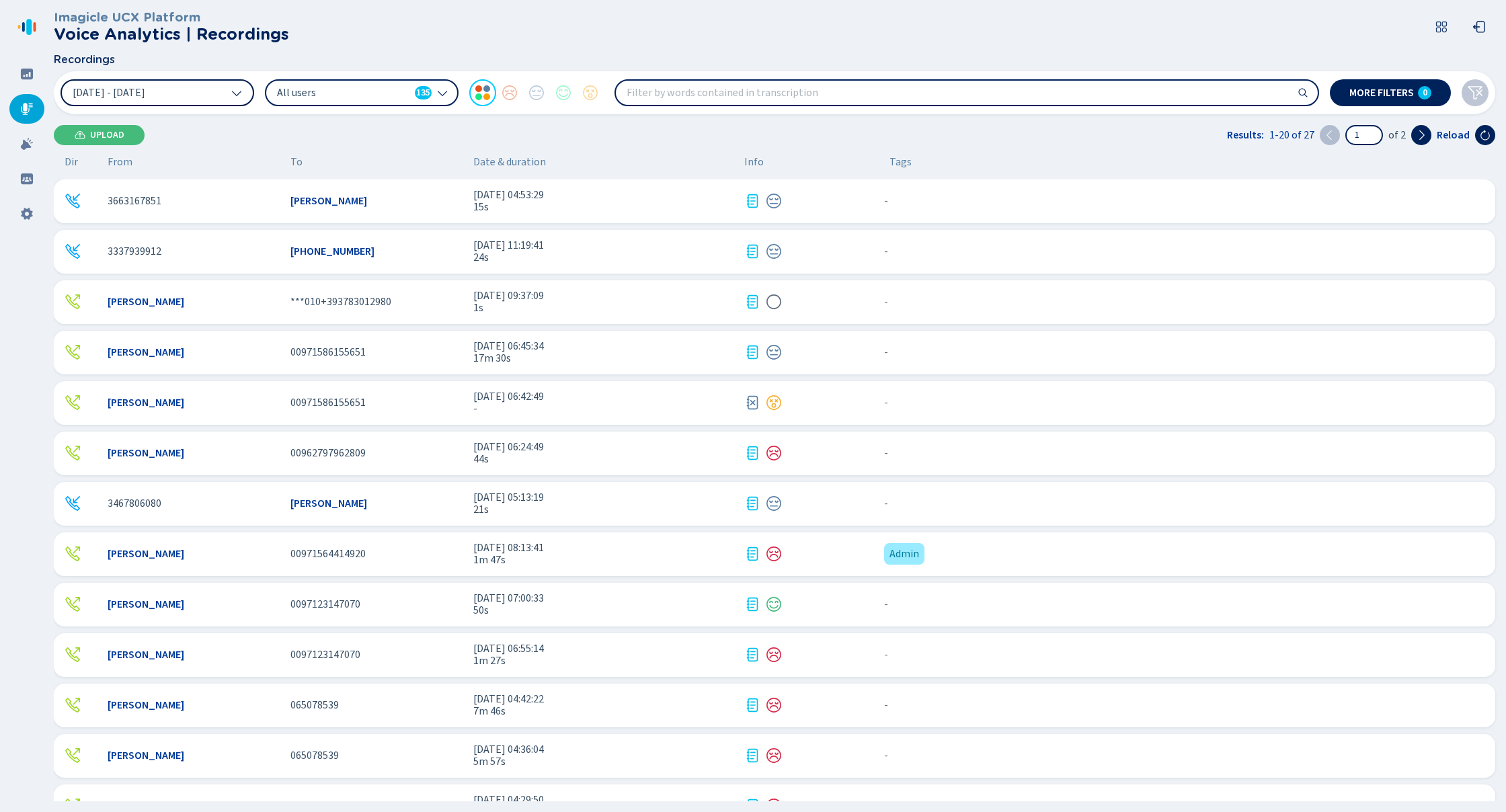
click at [198, 90] on button "[DATE] - [DATE]" at bounding box center [157, 93] width 194 height 27
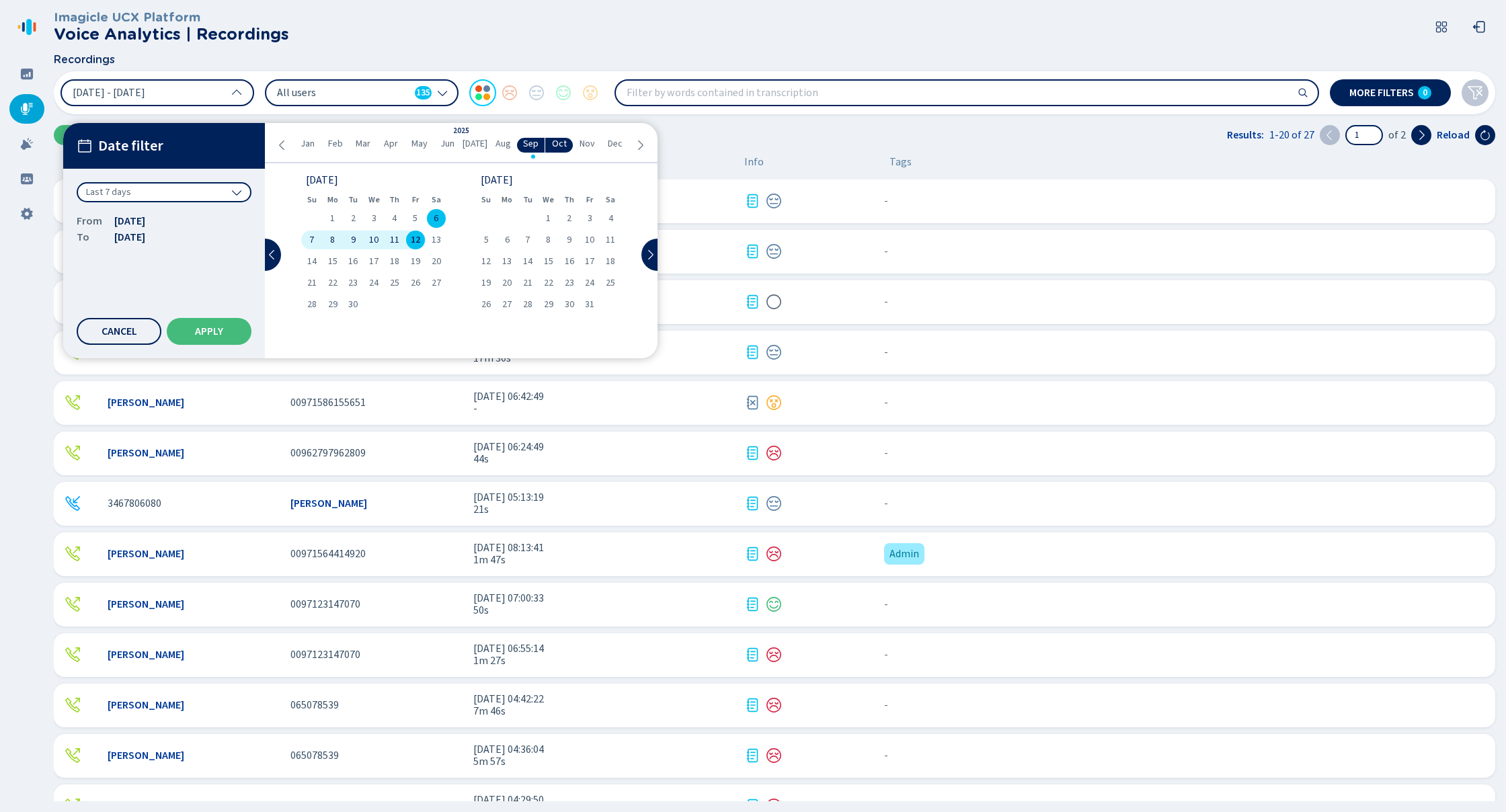
click at [204, 184] on div "Last 7 days" at bounding box center [164, 192] width 175 height 20
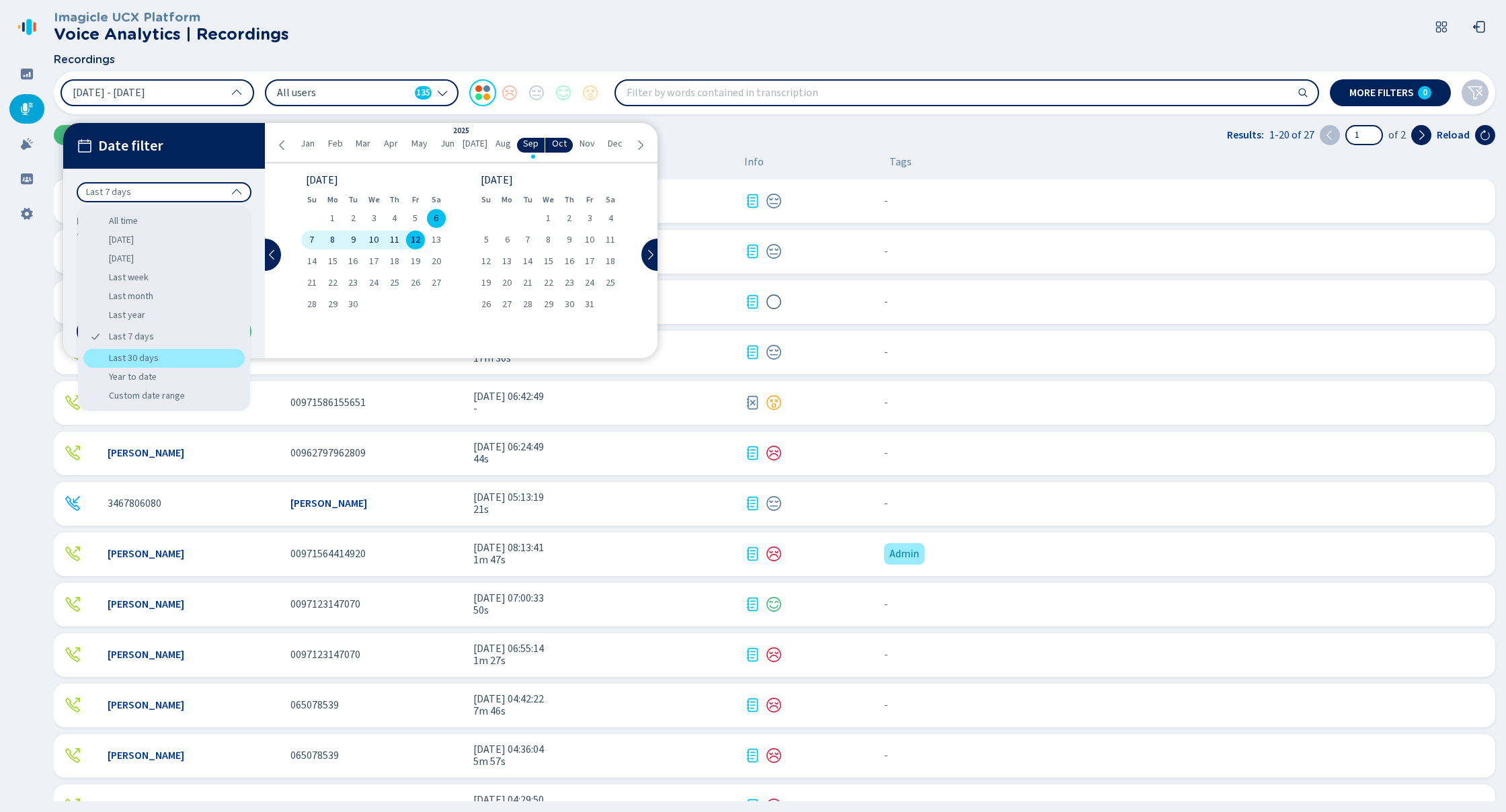
click at [169, 355] on div "Last 30 days" at bounding box center [164, 358] width 161 height 19
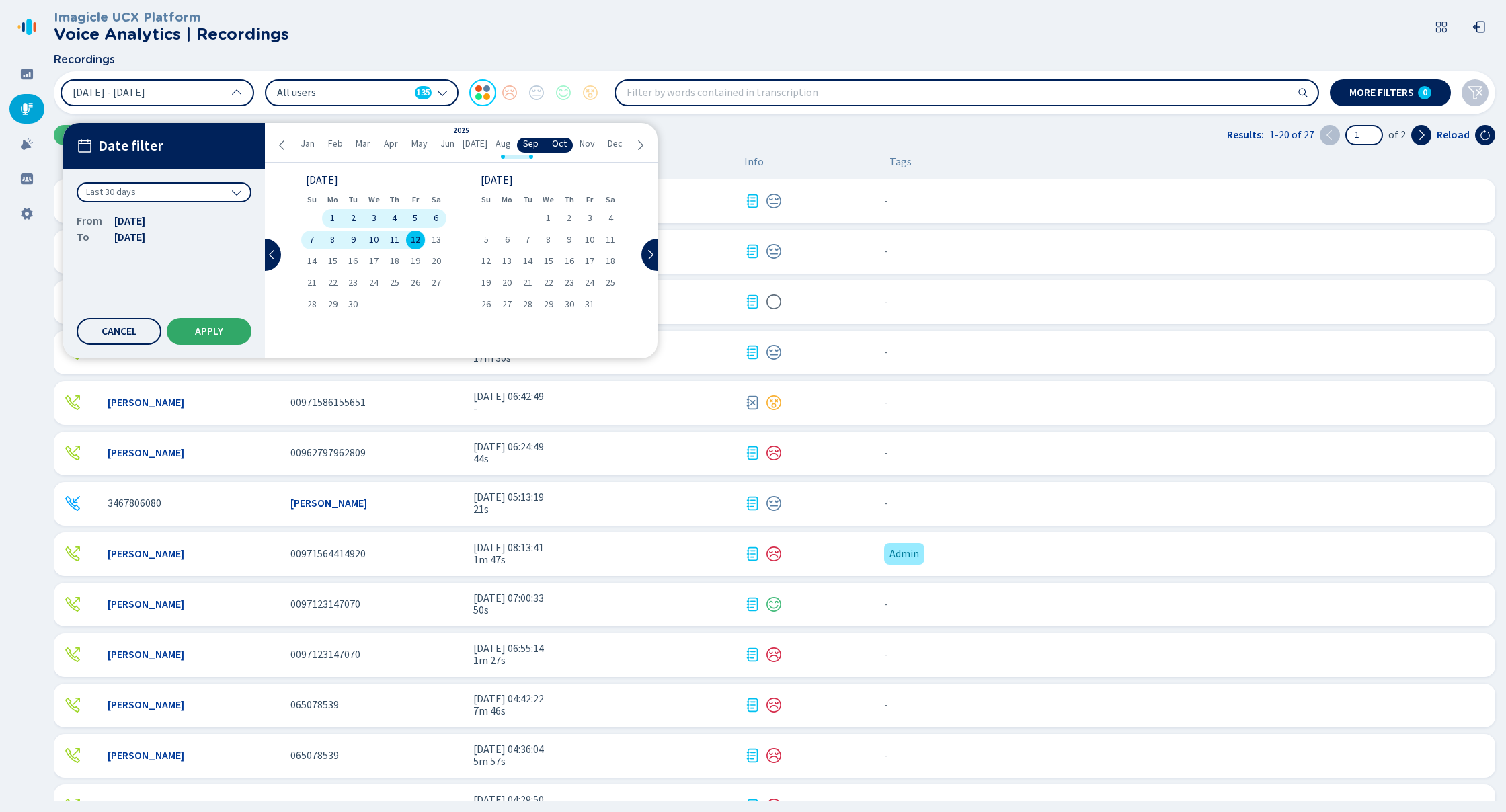
click at [214, 335] on span "Apply" at bounding box center [209, 332] width 29 height 11
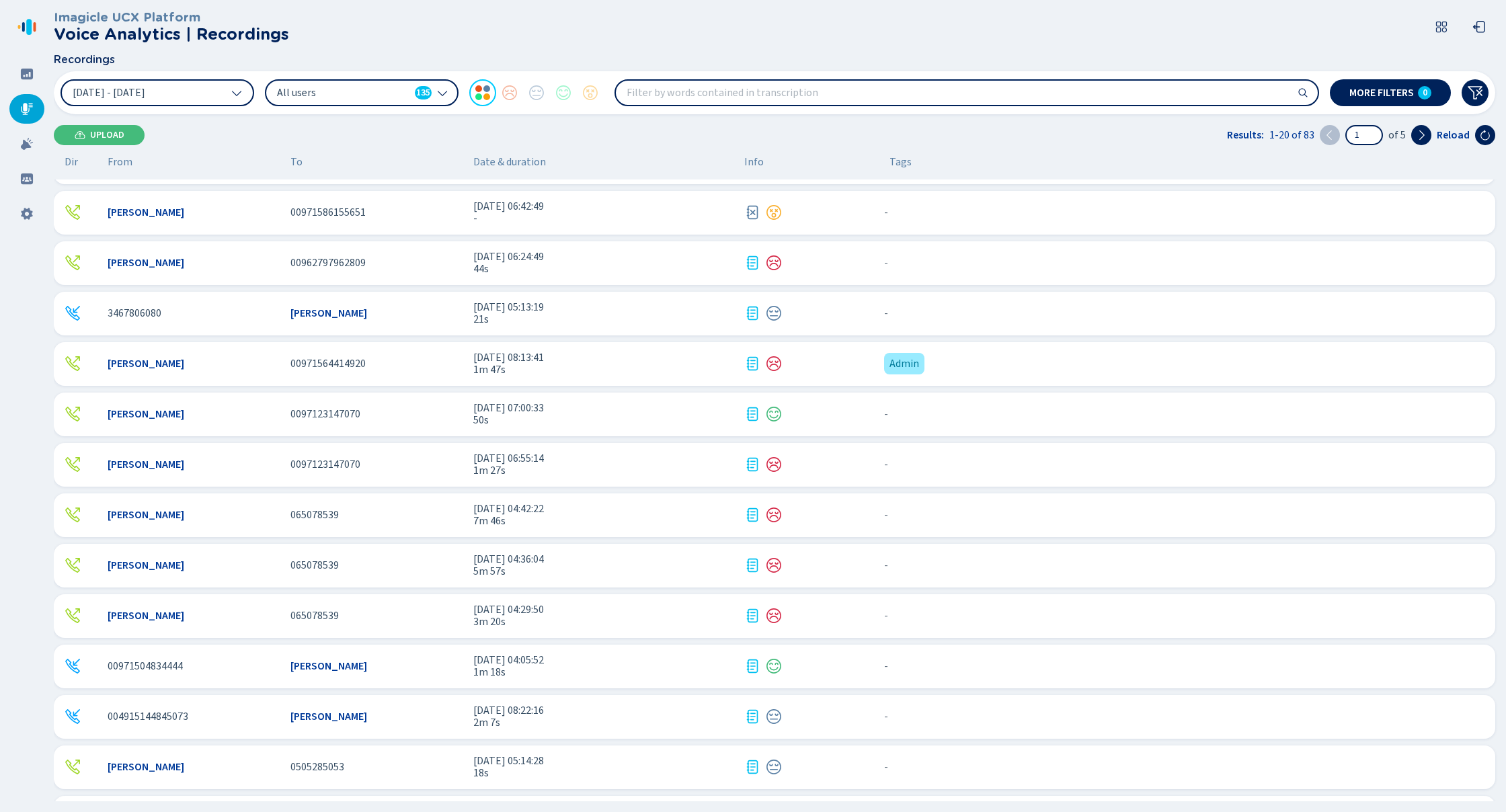
scroll to position [207, 0]
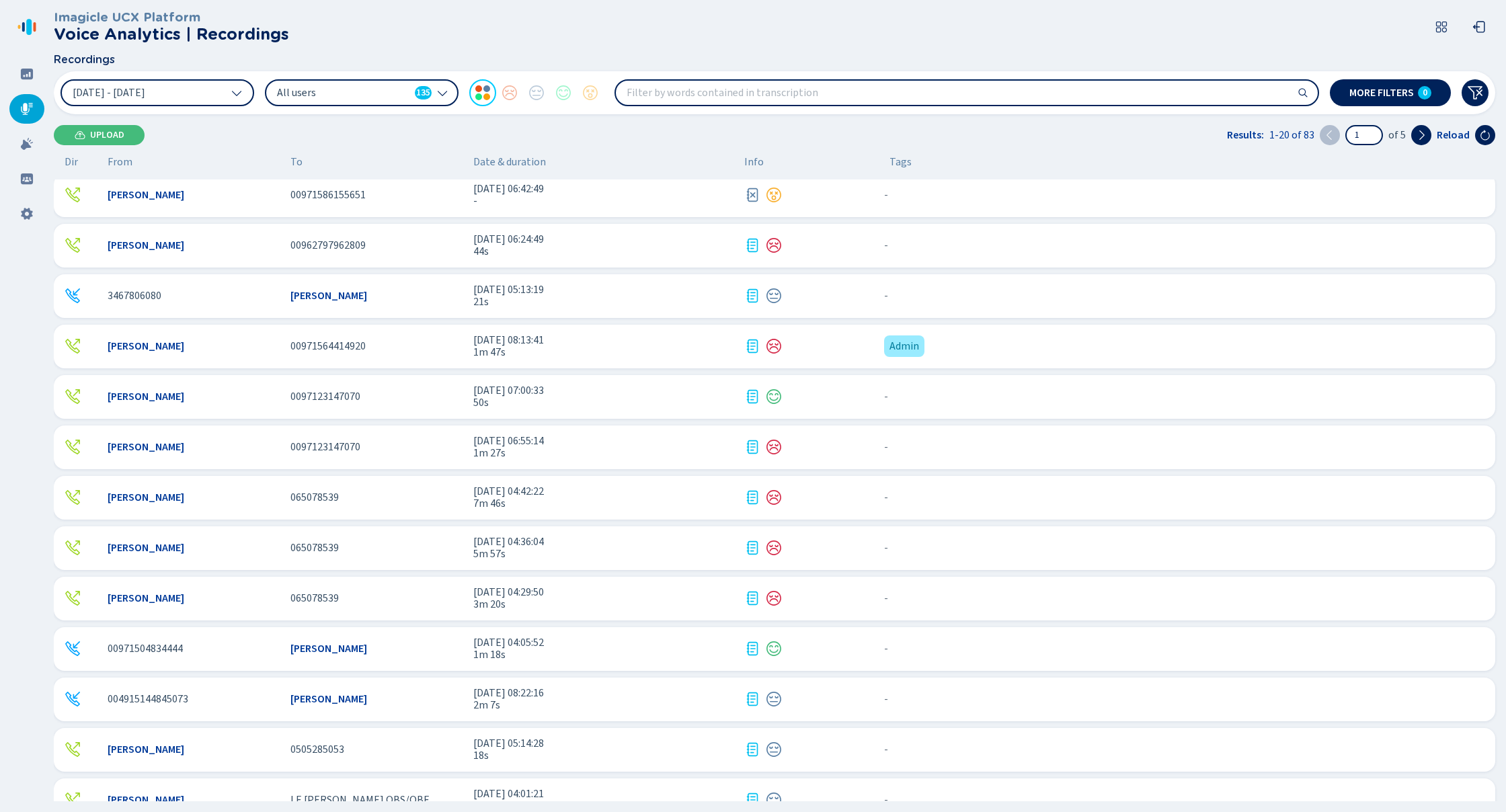
click at [704, 450] on span "1m 27s" at bounding box center [603, 453] width 260 height 12
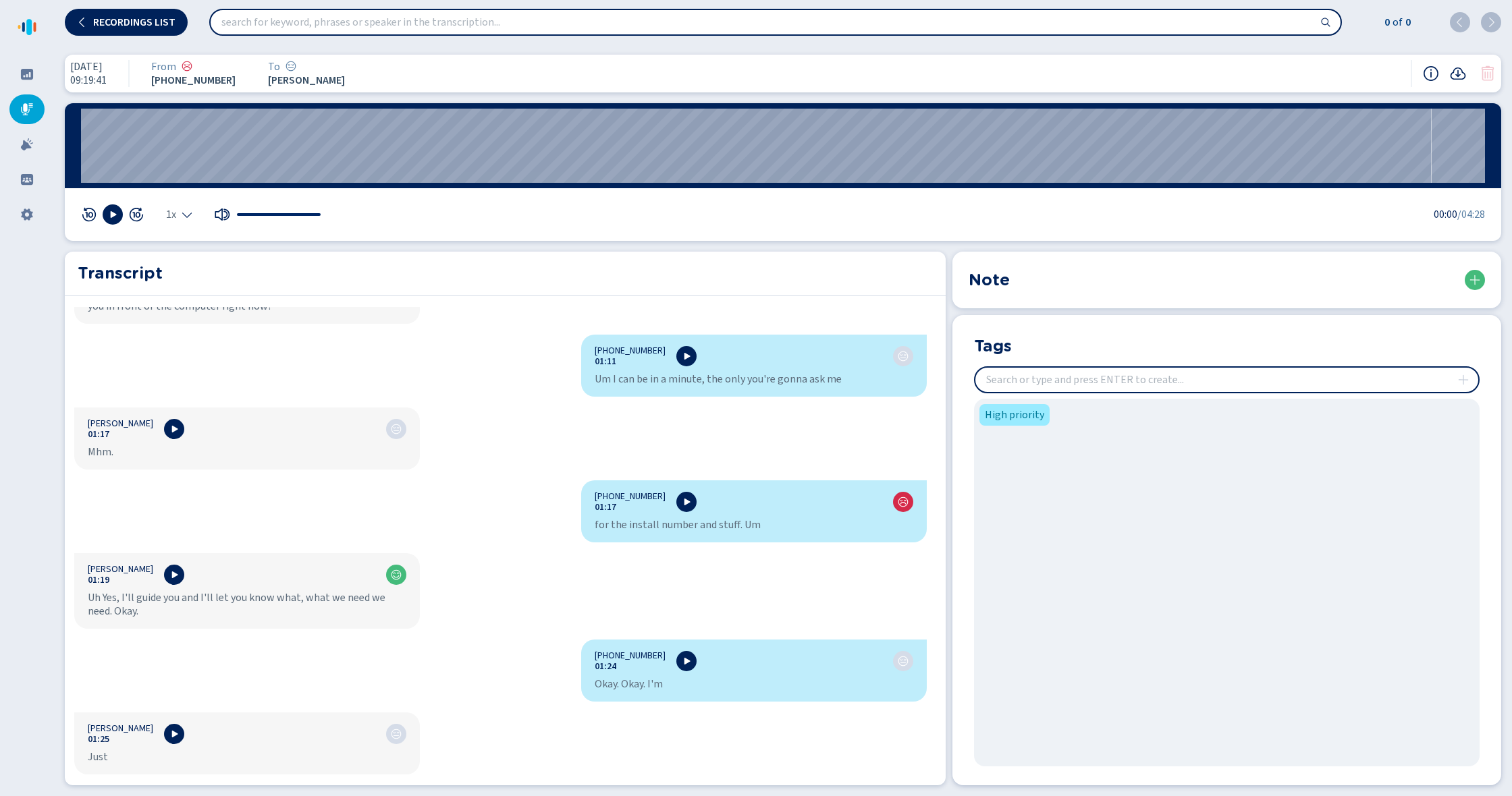
scroll to position [462, 0]
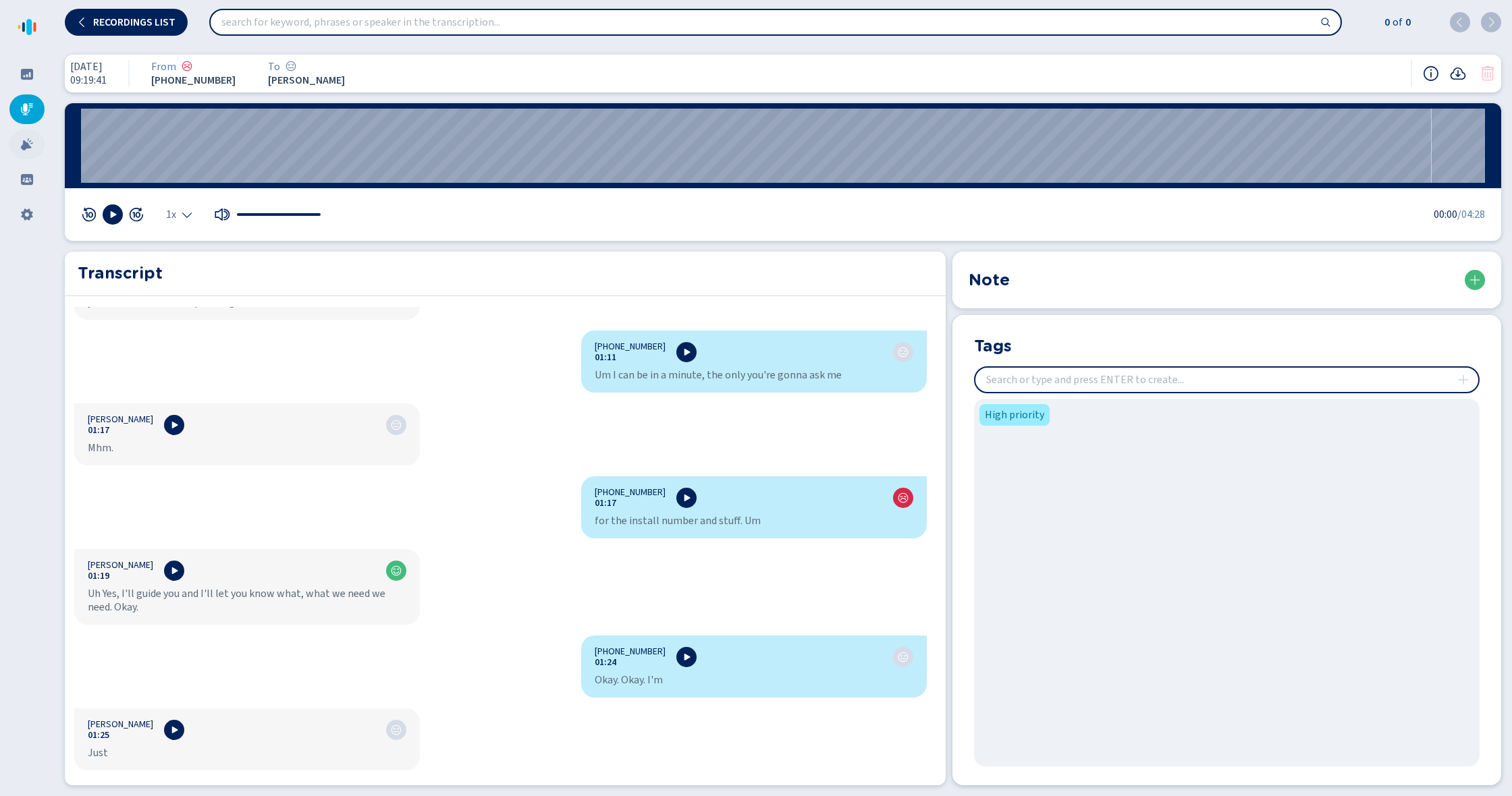
click at [36, 146] on div at bounding box center [26, 144] width 35 height 29
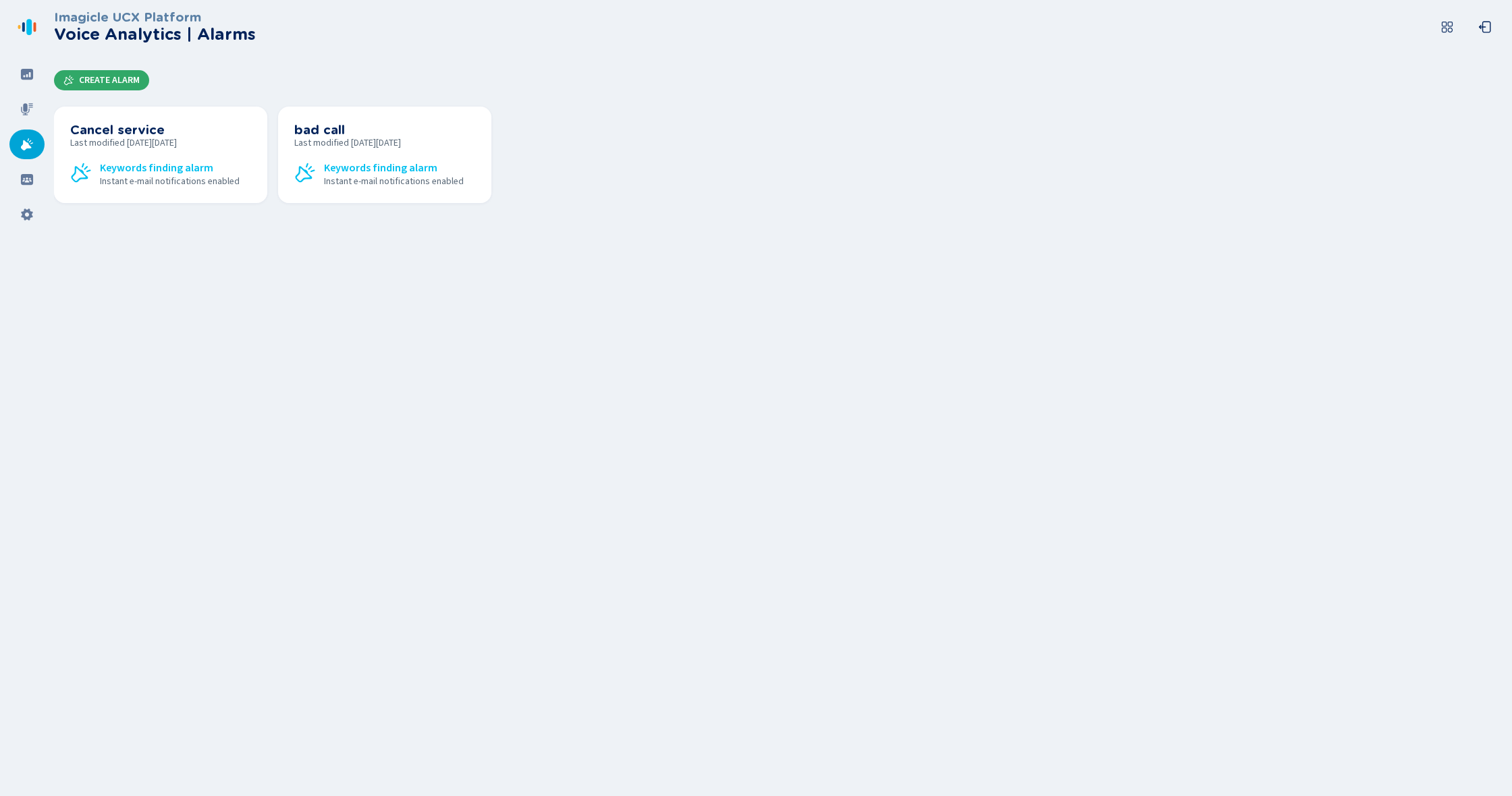
click at [110, 81] on span "Create Alarm" at bounding box center [109, 81] width 60 height 11
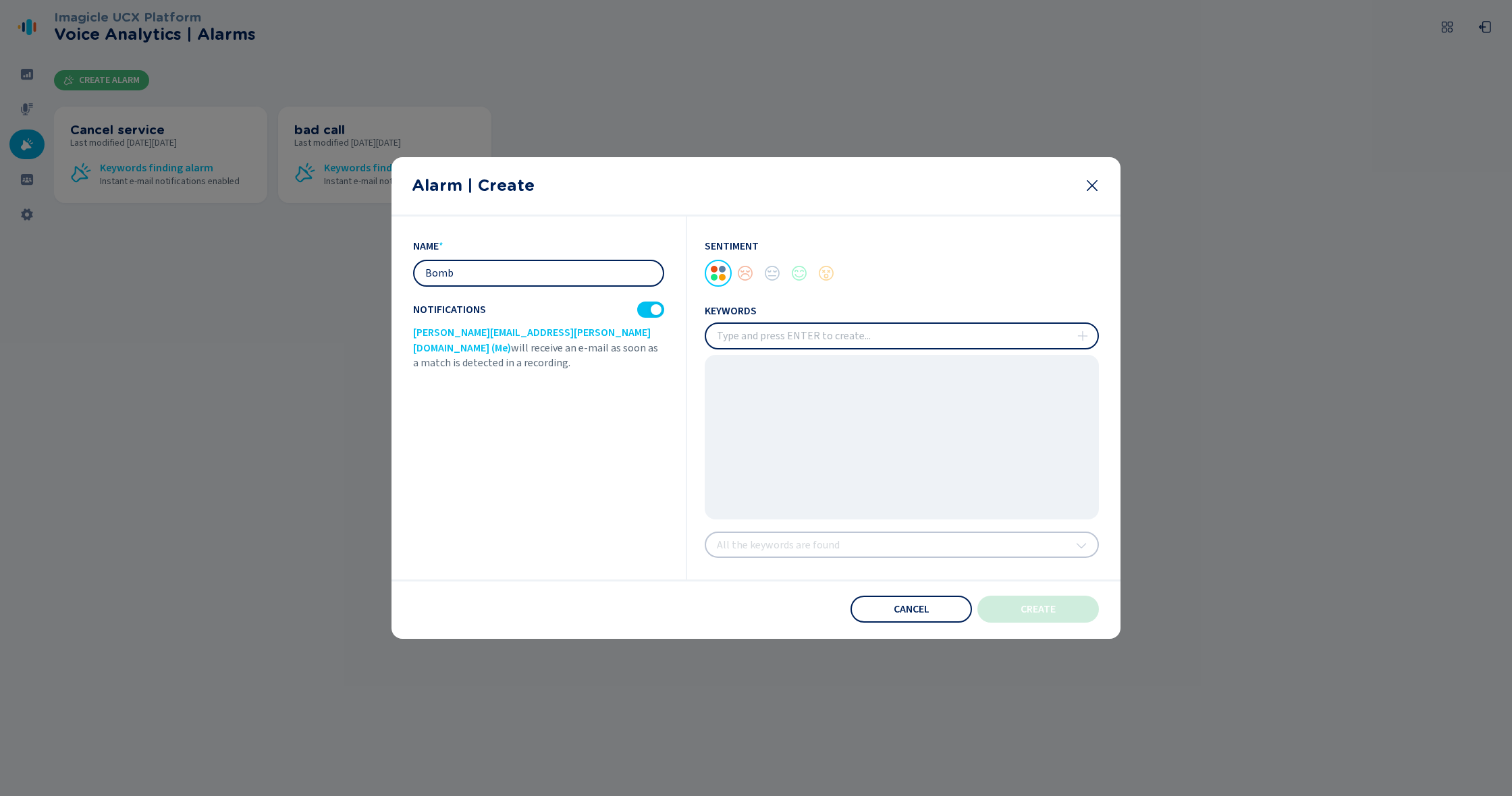
type input "Bomb"
type input "bomb"
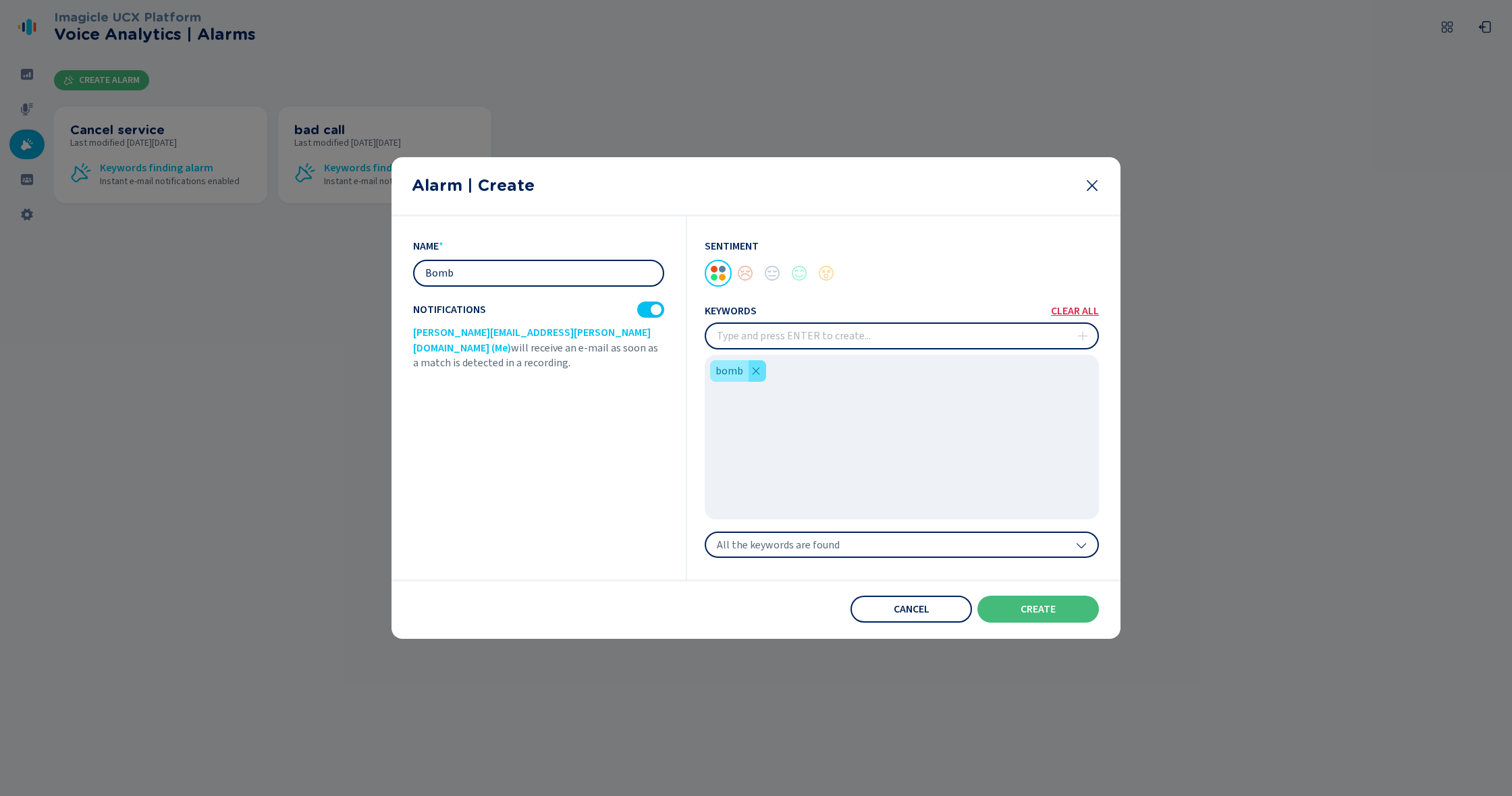
click at [757, 366] on icon at bounding box center [756, 371] width 11 height 11
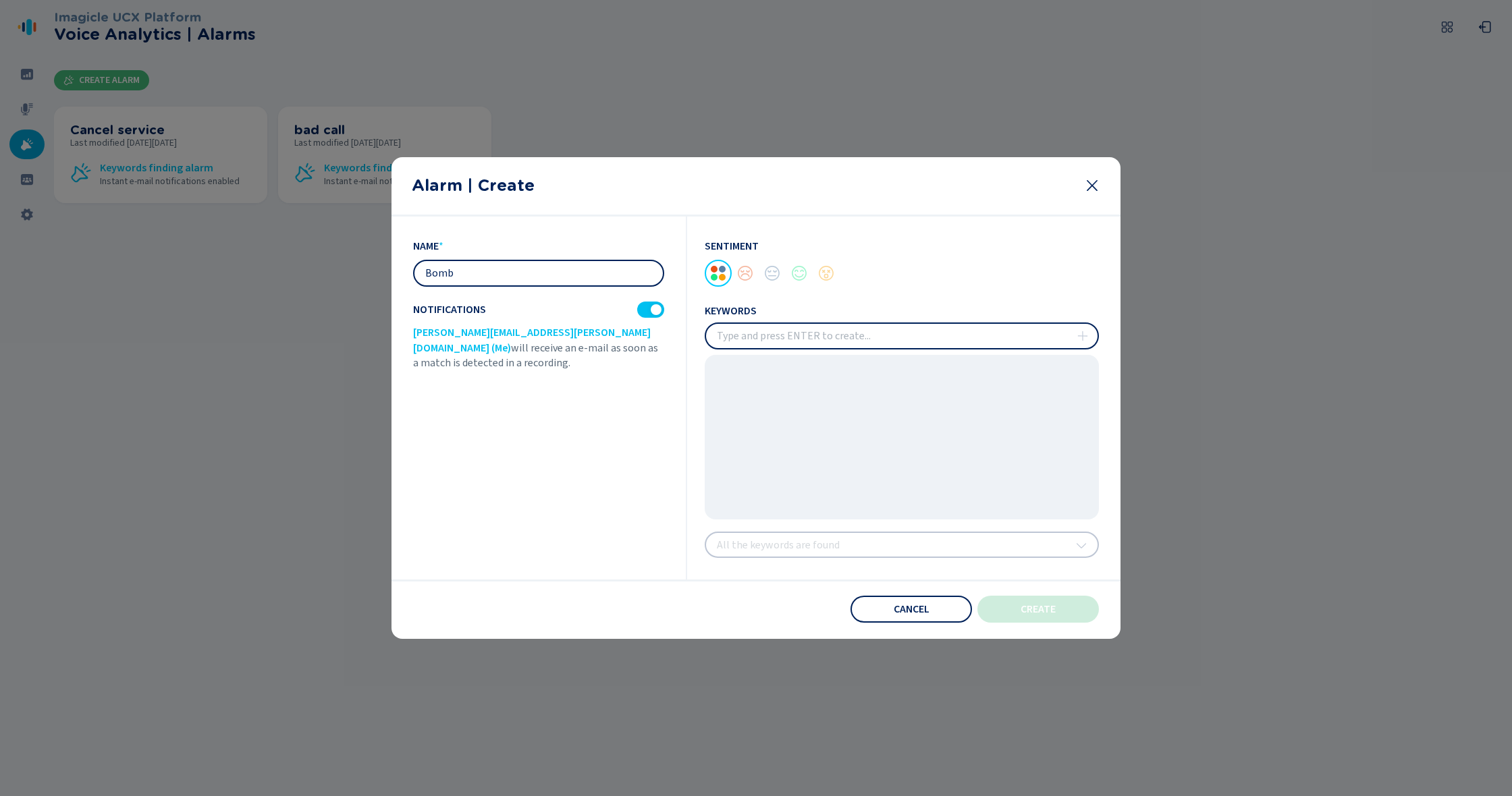
click at [745, 338] on input "insert" at bounding box center [902, 335] width 391 height 24
type input "promo"
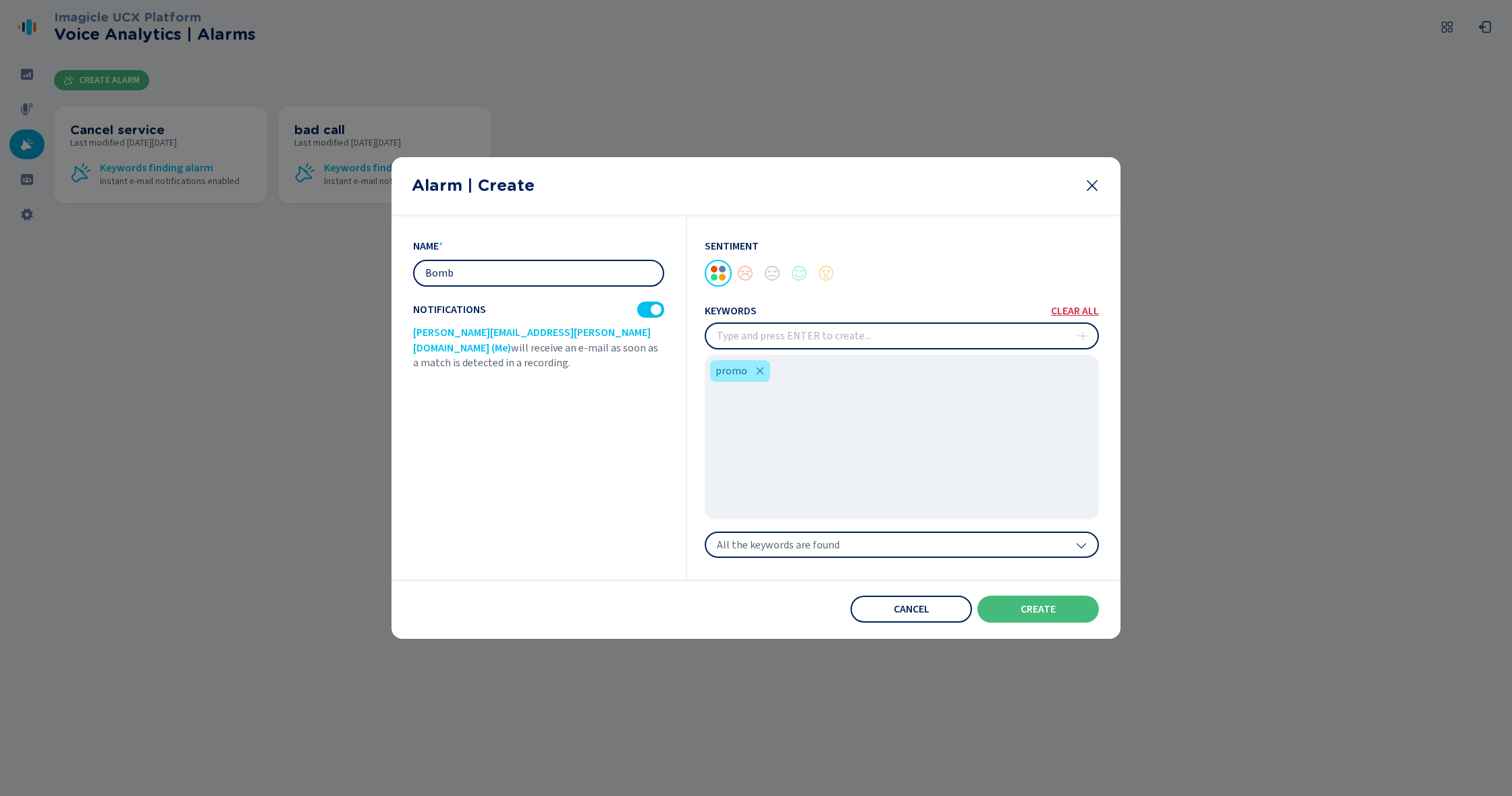
click at [767, 552] on span "All the keywords are found" at bounding box center [778, 544] width 123 height 13
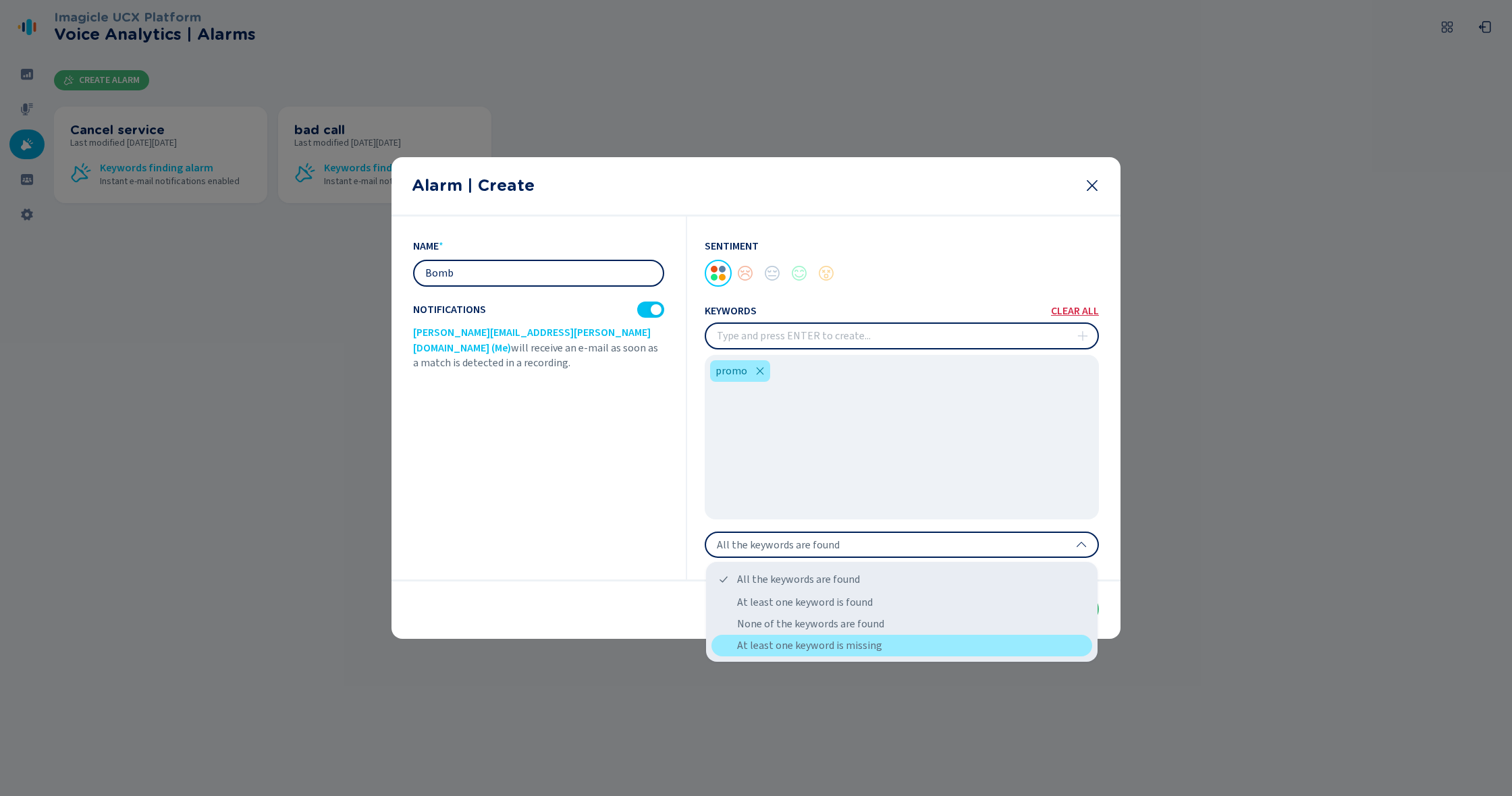
click at [837, 649] on div "At least one keyword is missing" at bounding box center [902, 646] width 381 height 22
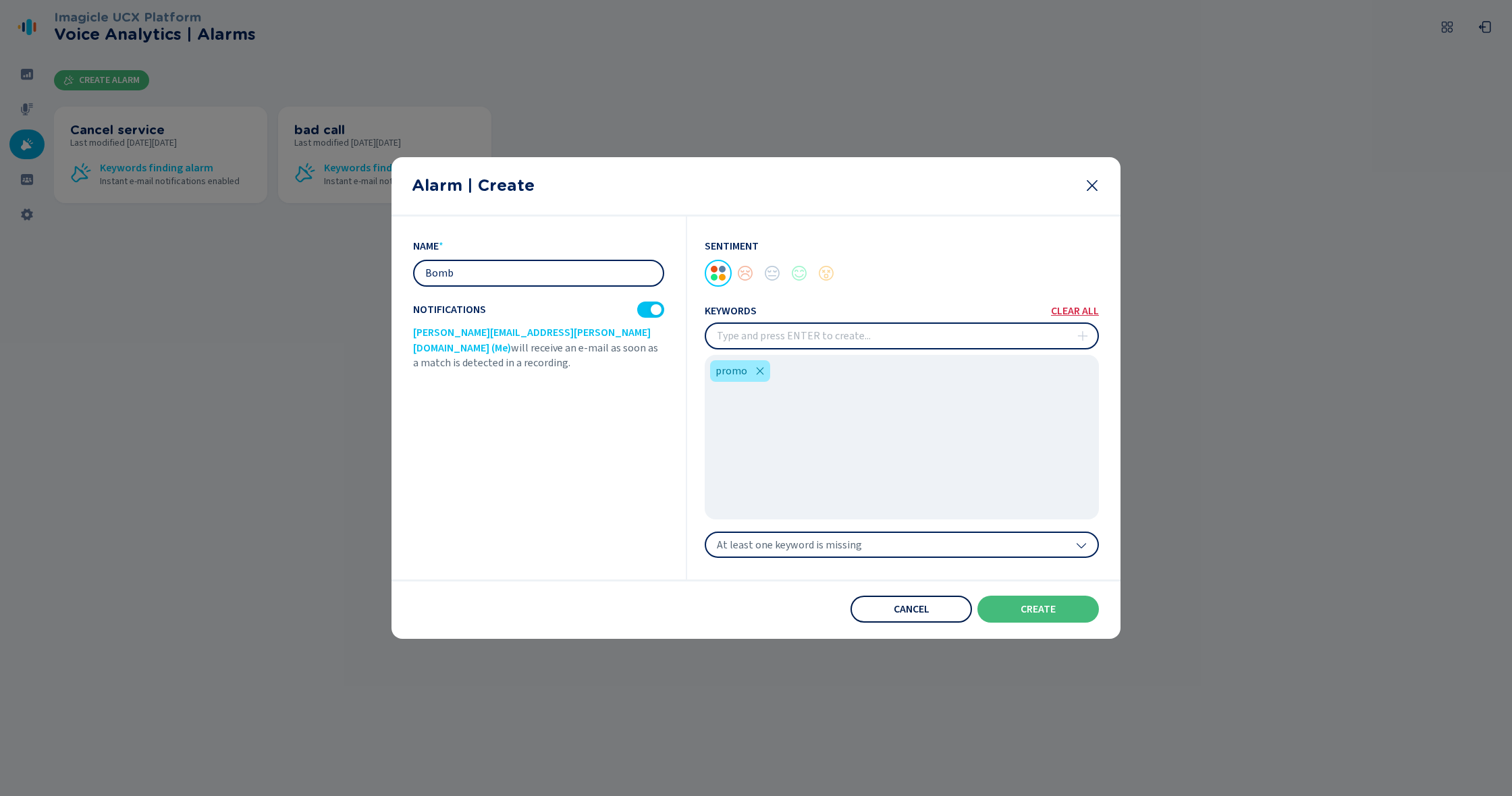
click at [907, 618] on button "Cancel" at bounding box center [911, 609] width 122 height 27
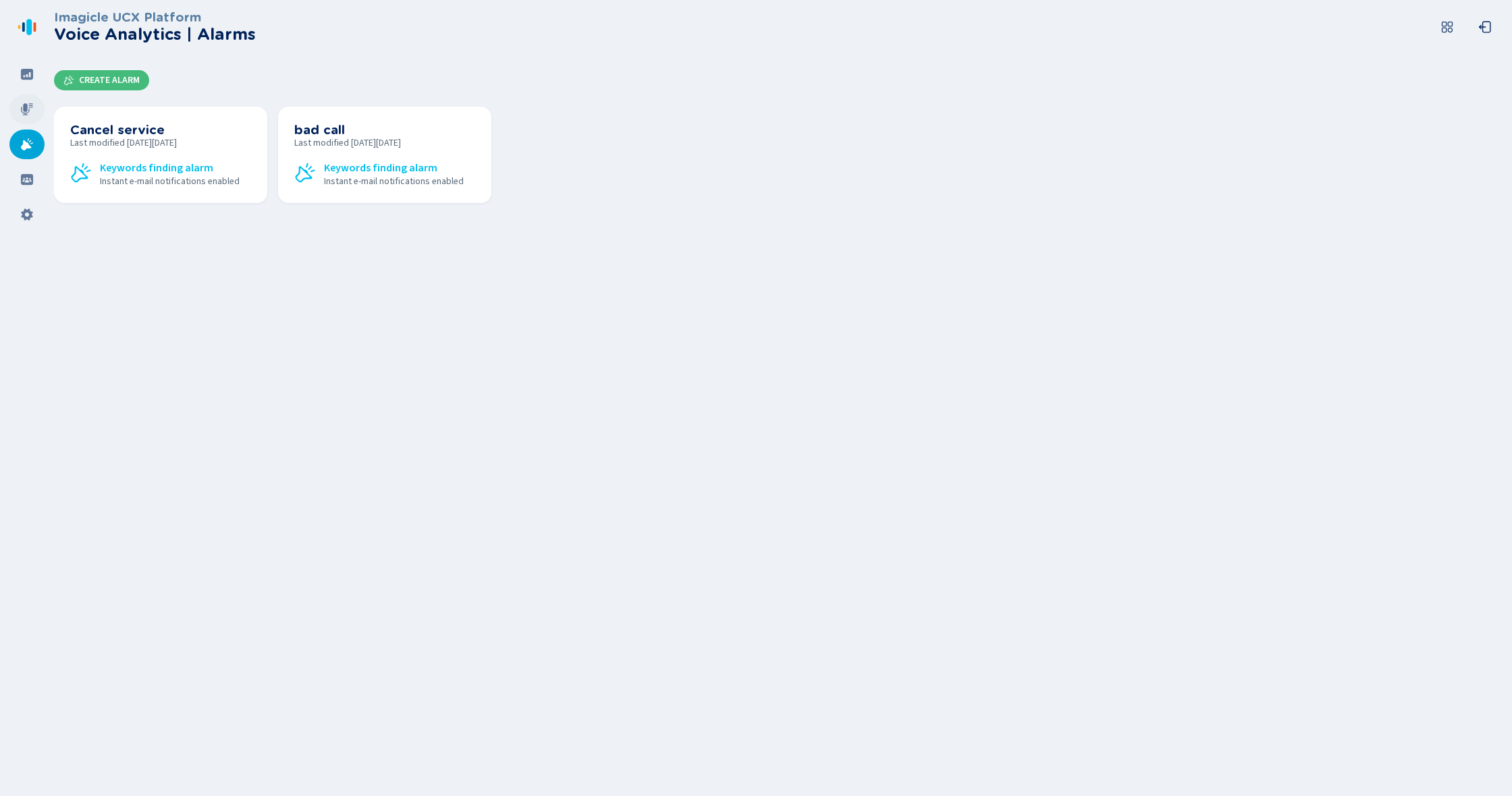
click at [26, 101] on div at bounding box center [26, 109] width 35 height 29
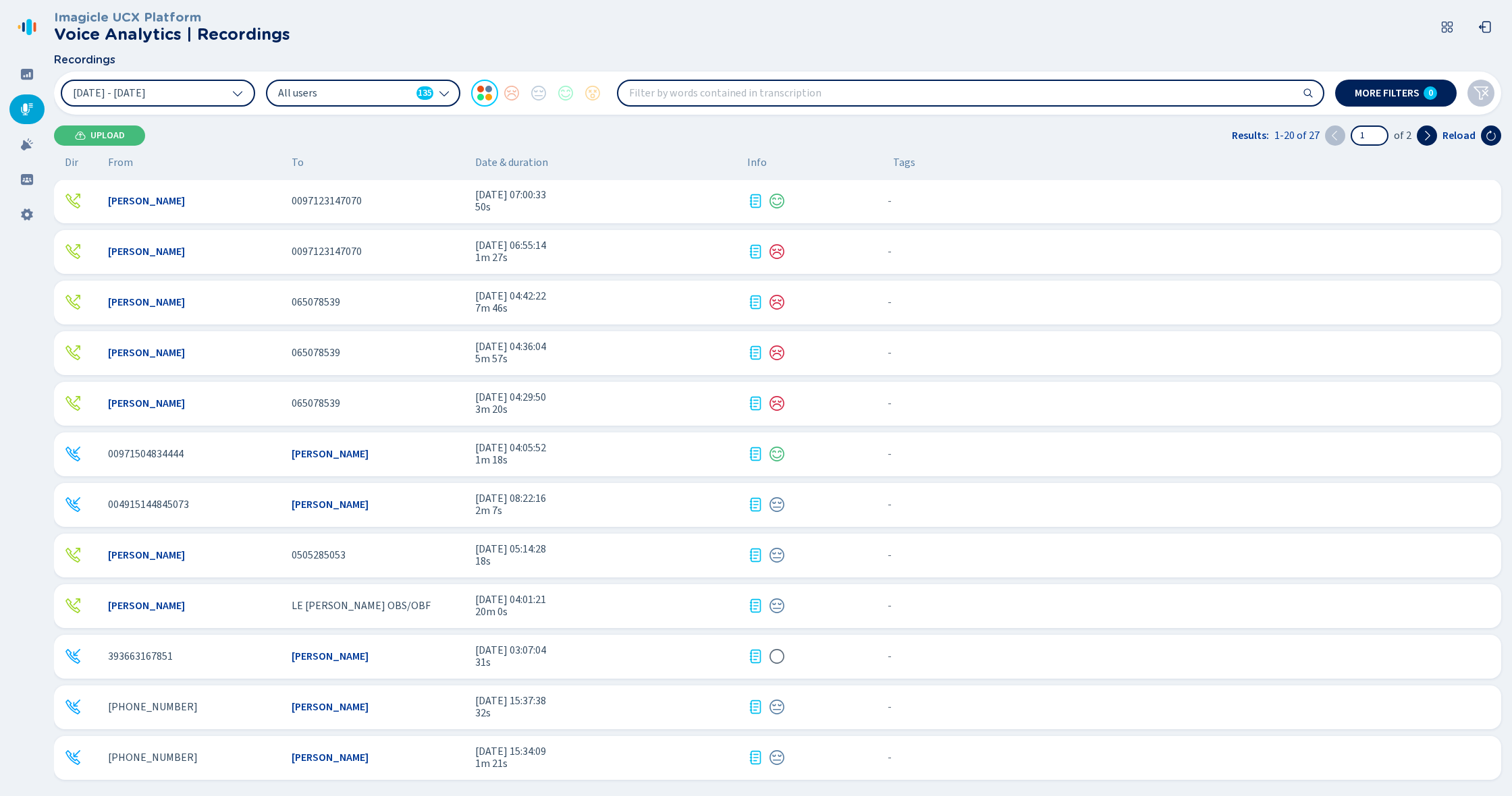
scroll to position [405, 0]
click at [397, 660] on div "[PERSON_NAME]" at bounding box center [378, 657] width 173 height 12
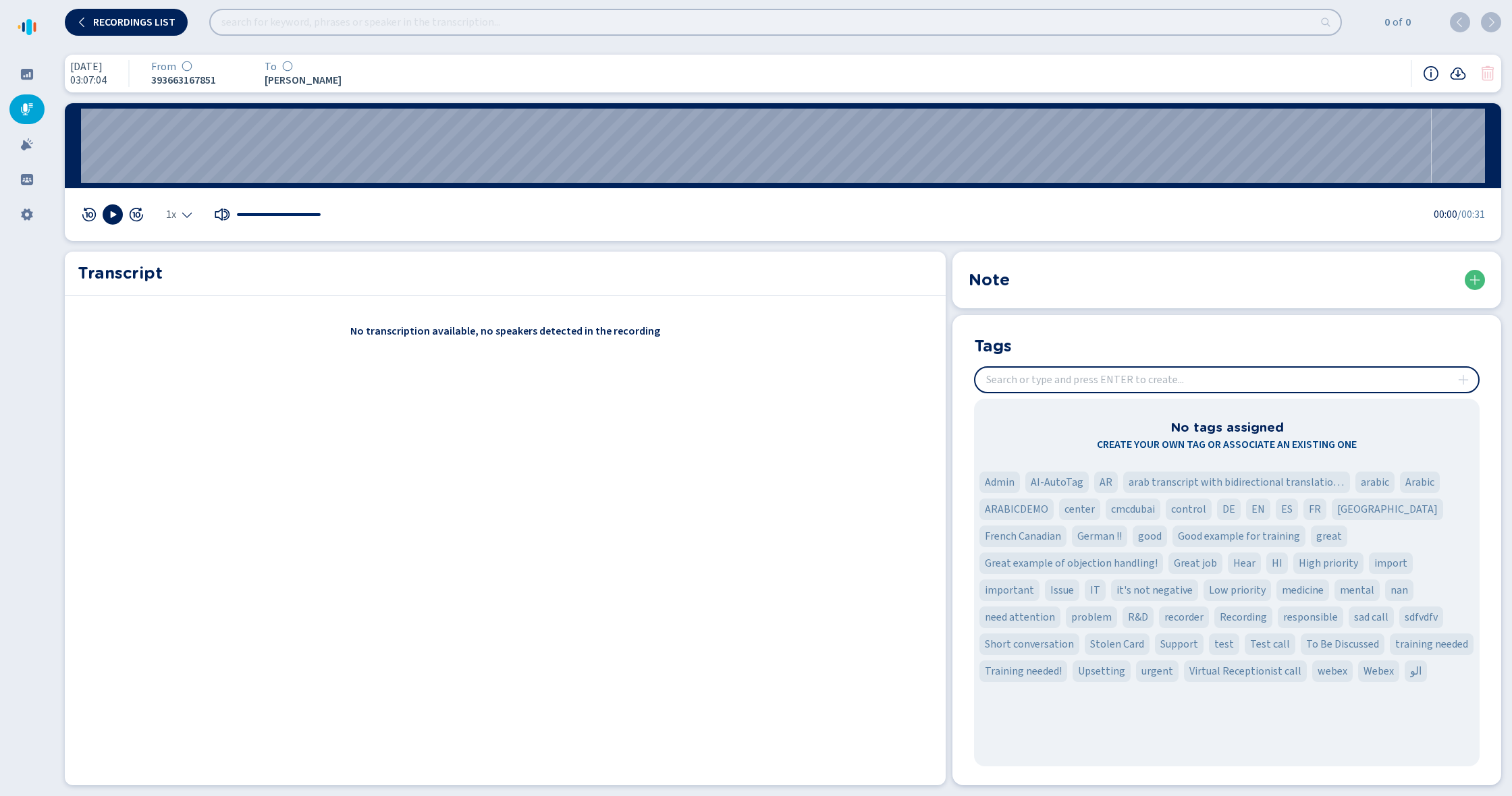
click at [27, 106] on icon at bounding box center [27, 109] width 12 height 12
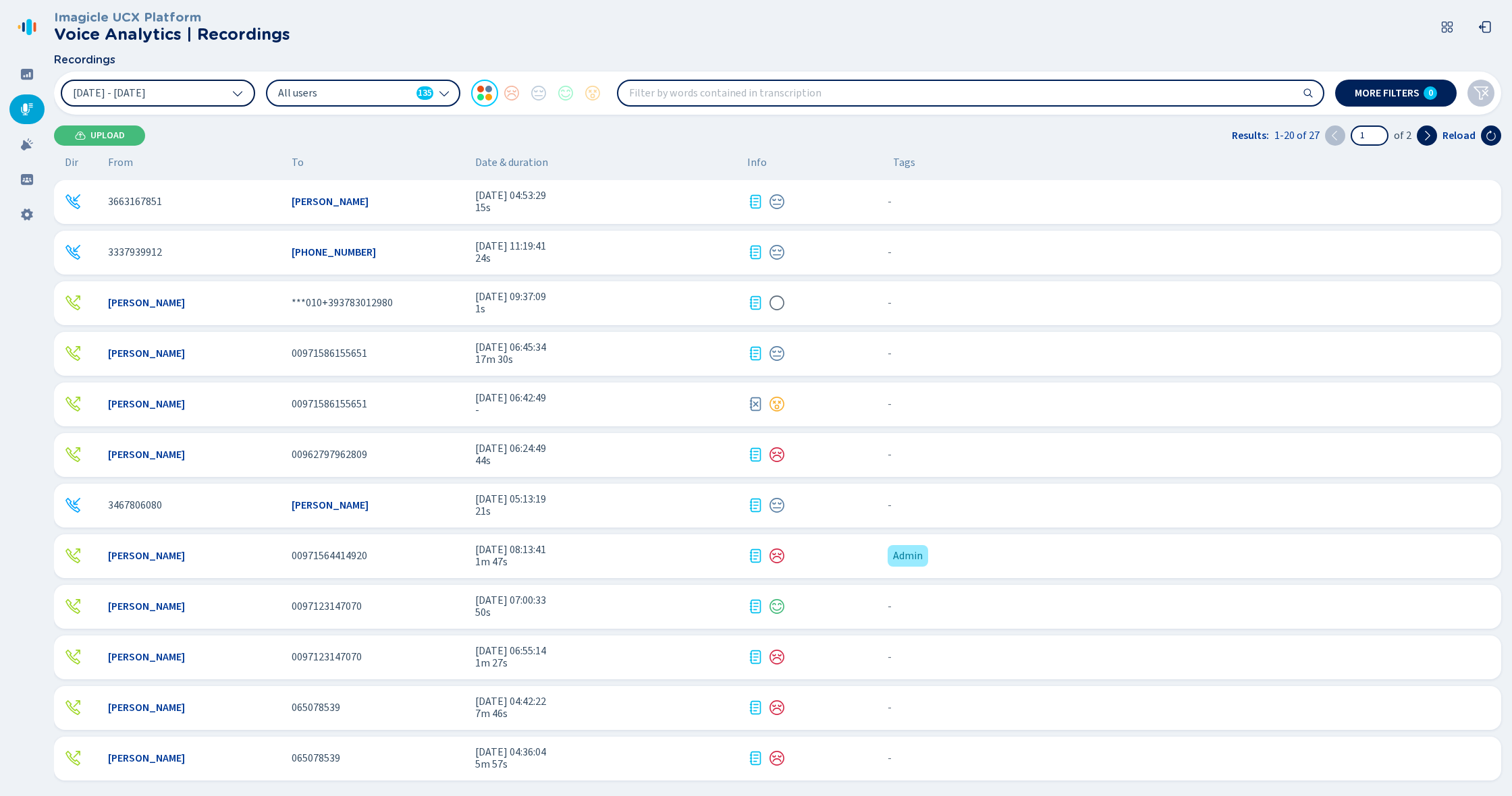
click at [196, 98] on button "[DATE] - [DATE]" at bounding box center [157, 93] width 194 height 27
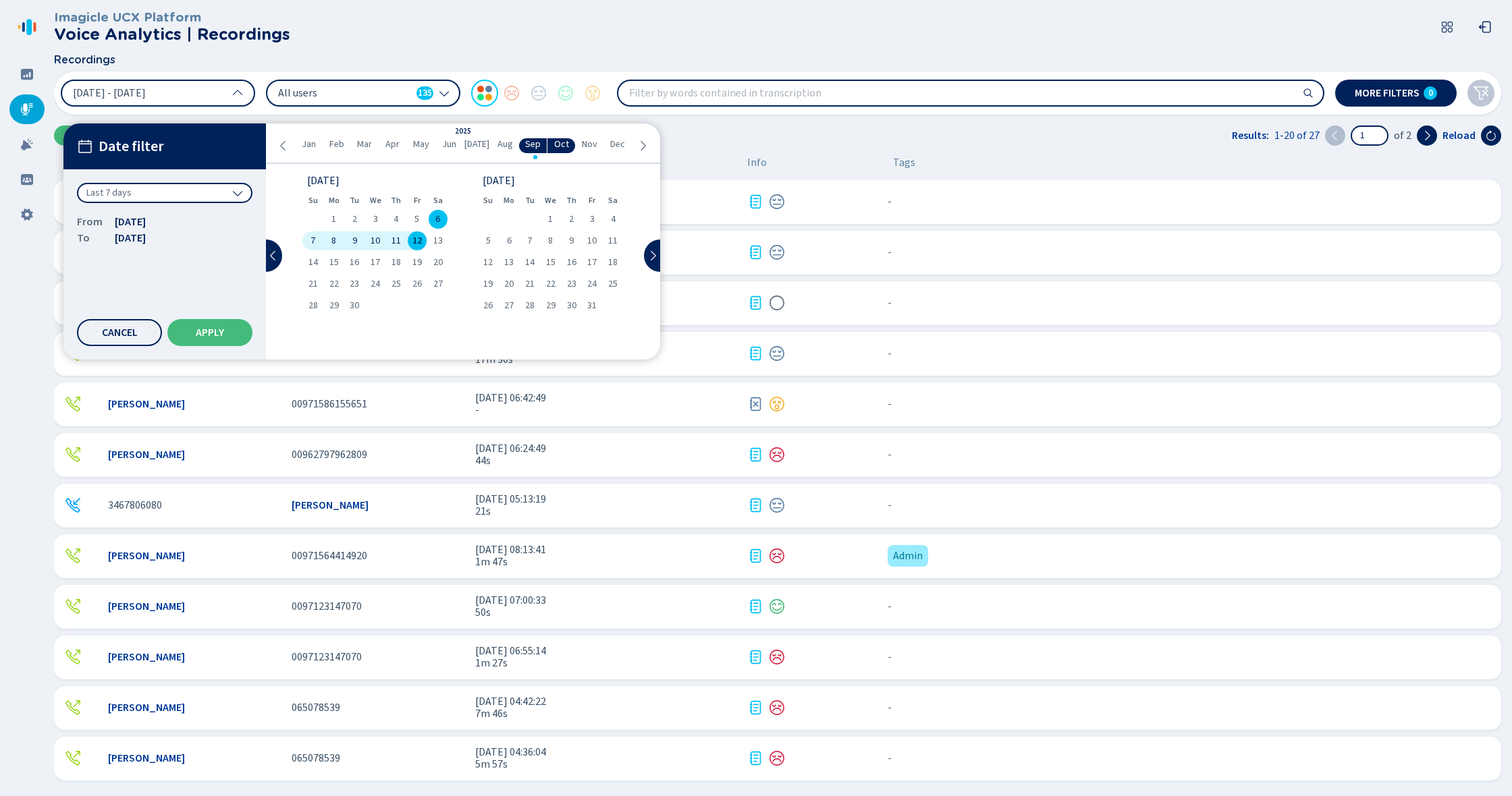
click at [159, 201] on div "Last 7 days" at bounding box center [164, 193] width 176 height 20
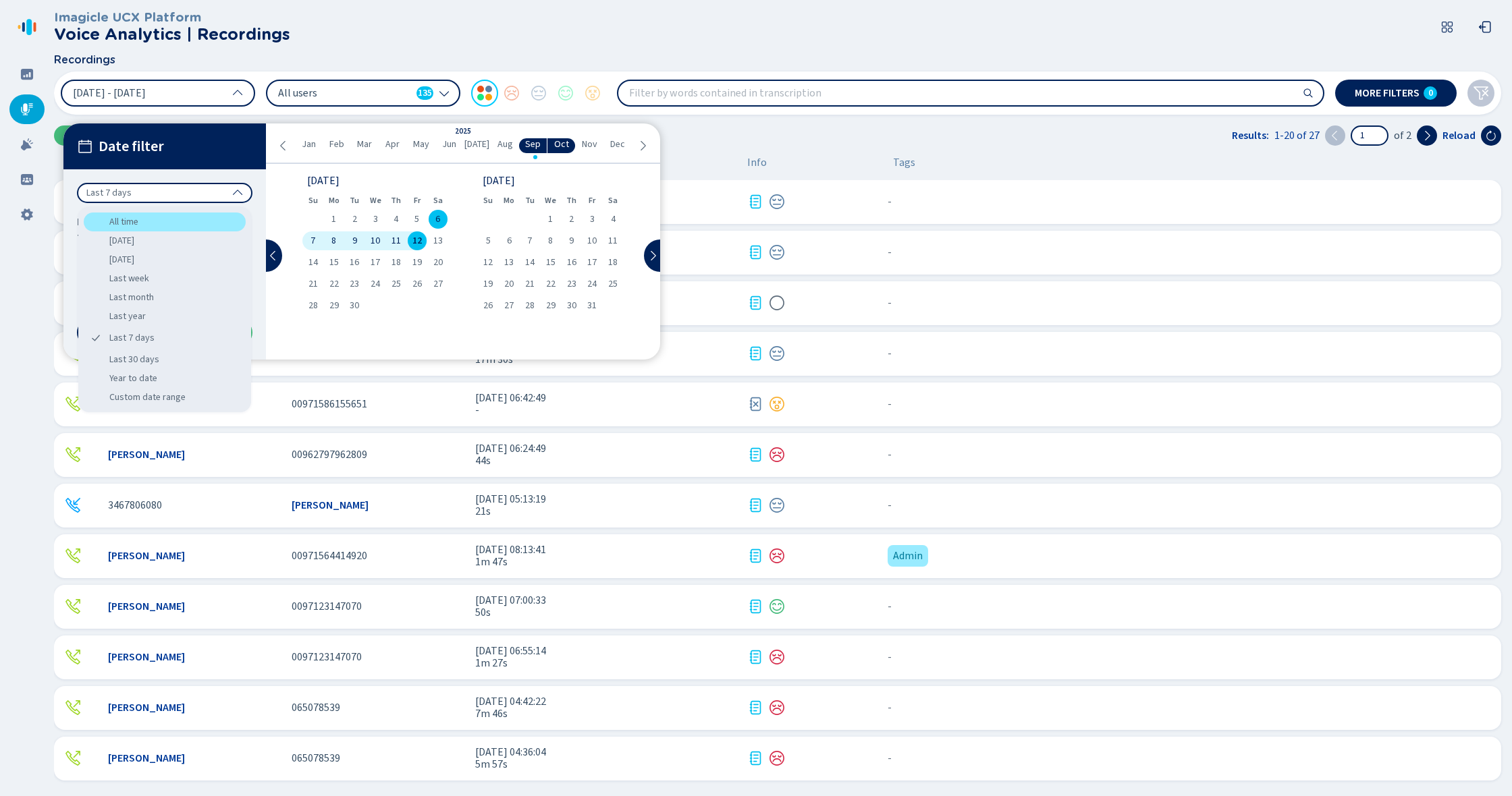
click at [138, 220] on div "All time" at bounding box center [164, 222] width 162 height 19
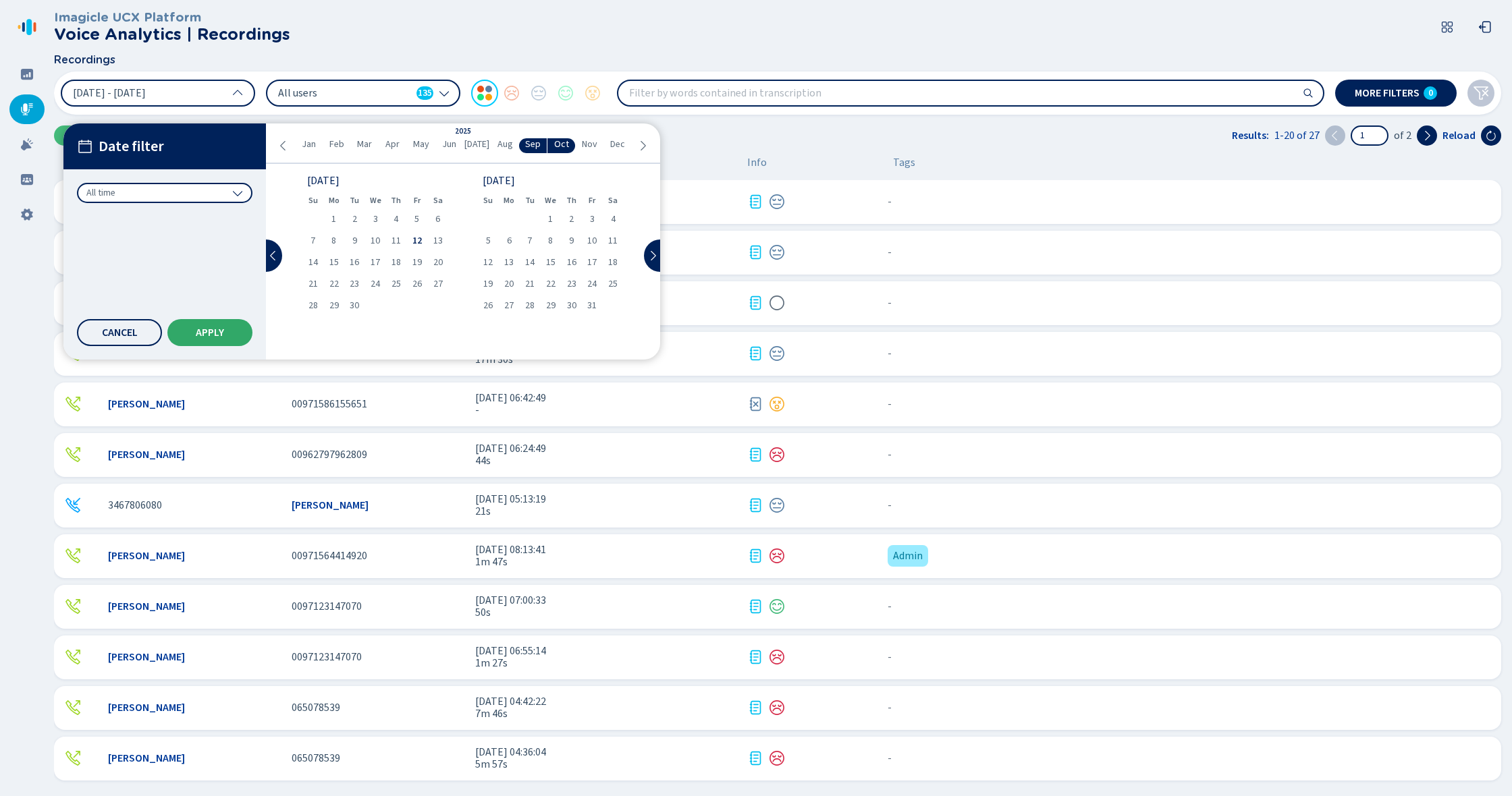
click at [220, 333] on span "Apply" at bounding box center [210, 333] width 29 height 11
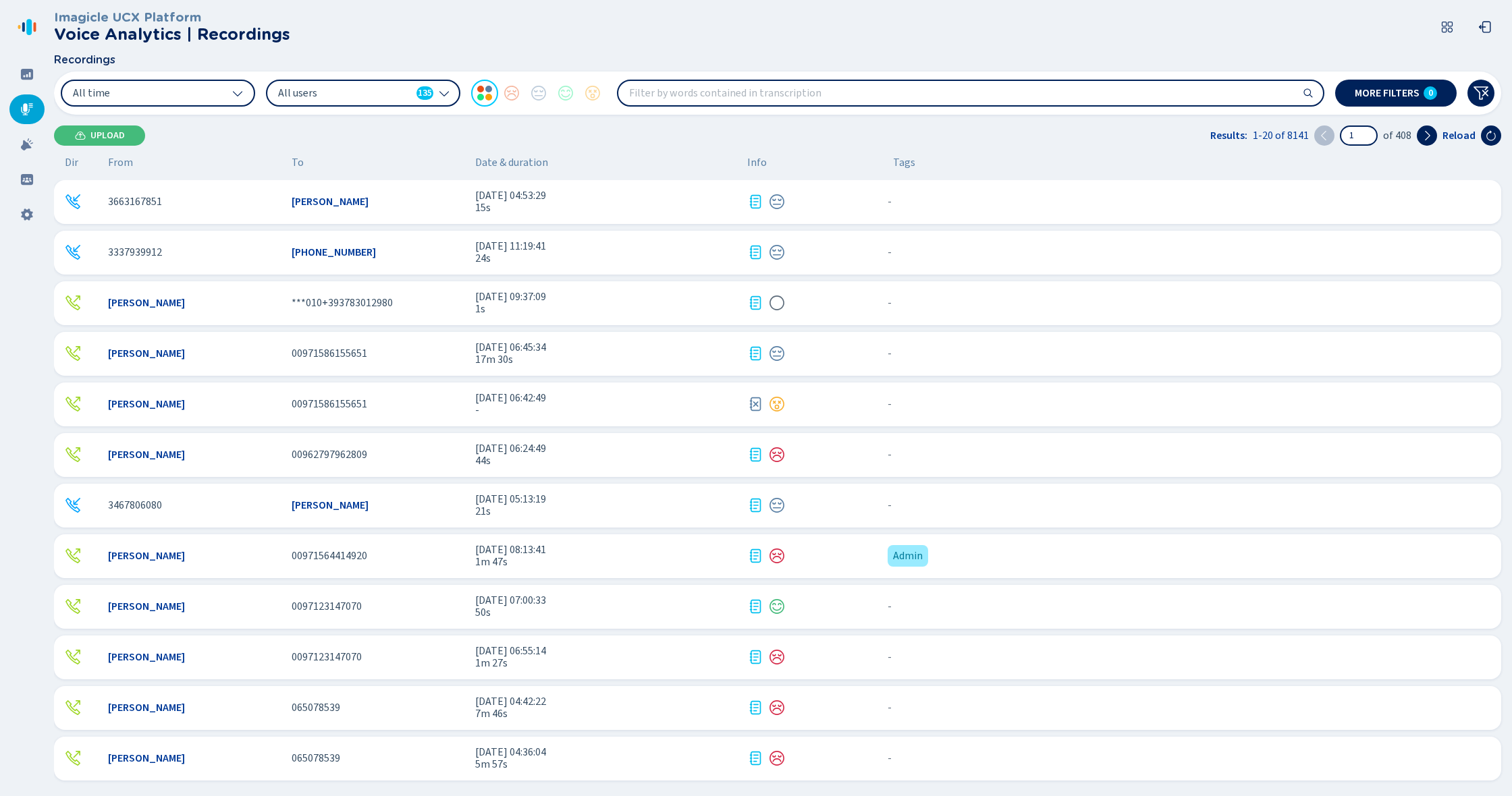
click at [682, 98] on input "search" at bounding box center [971, 93] width 705 height 24
type input "problem"
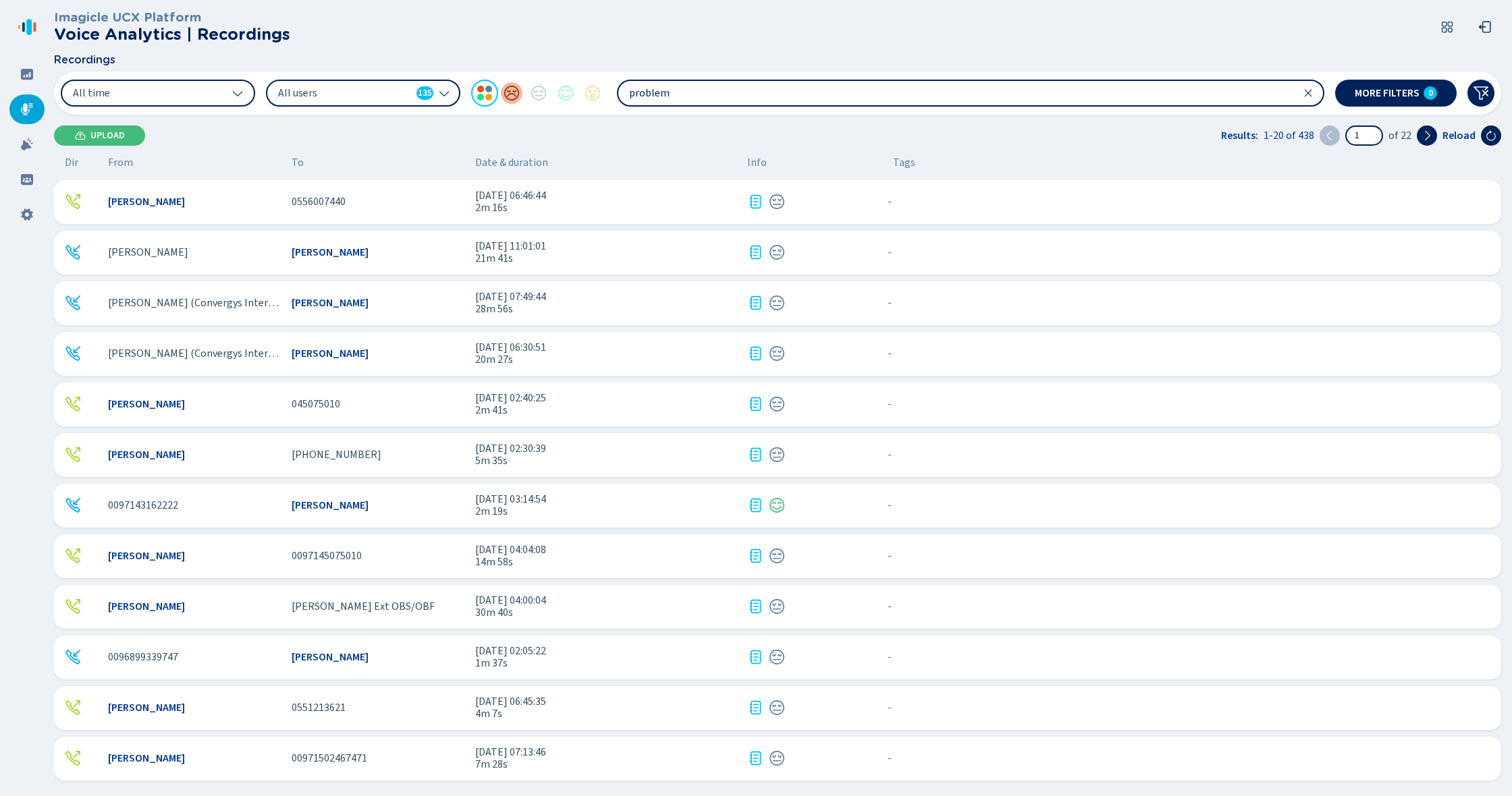
click at [508, 98] on div at bounding box center [511, 93] width 27 height 27
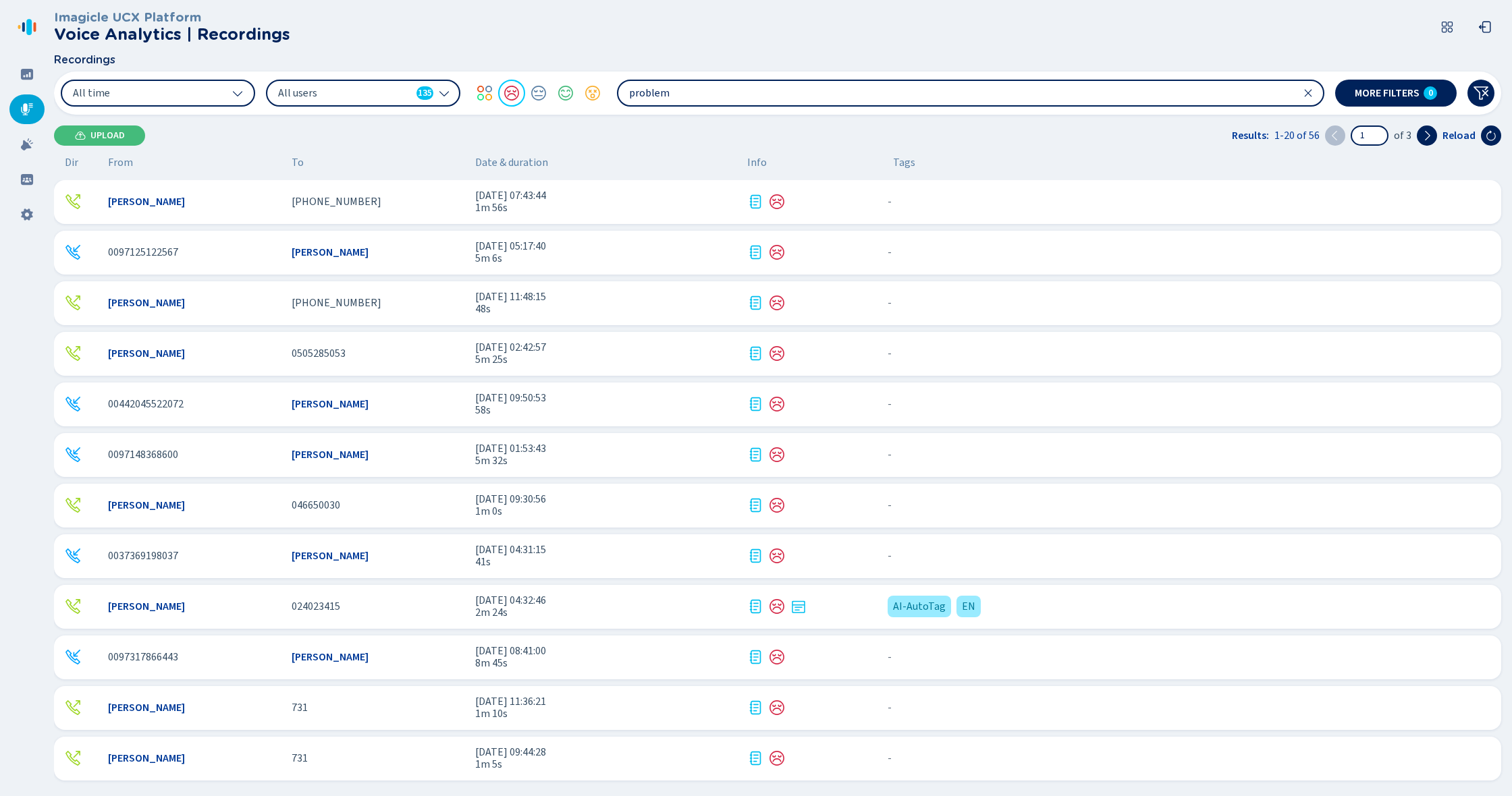
click at [438, 94] on div "All users 135" at bounding box center [363, 93] width 194 height 27
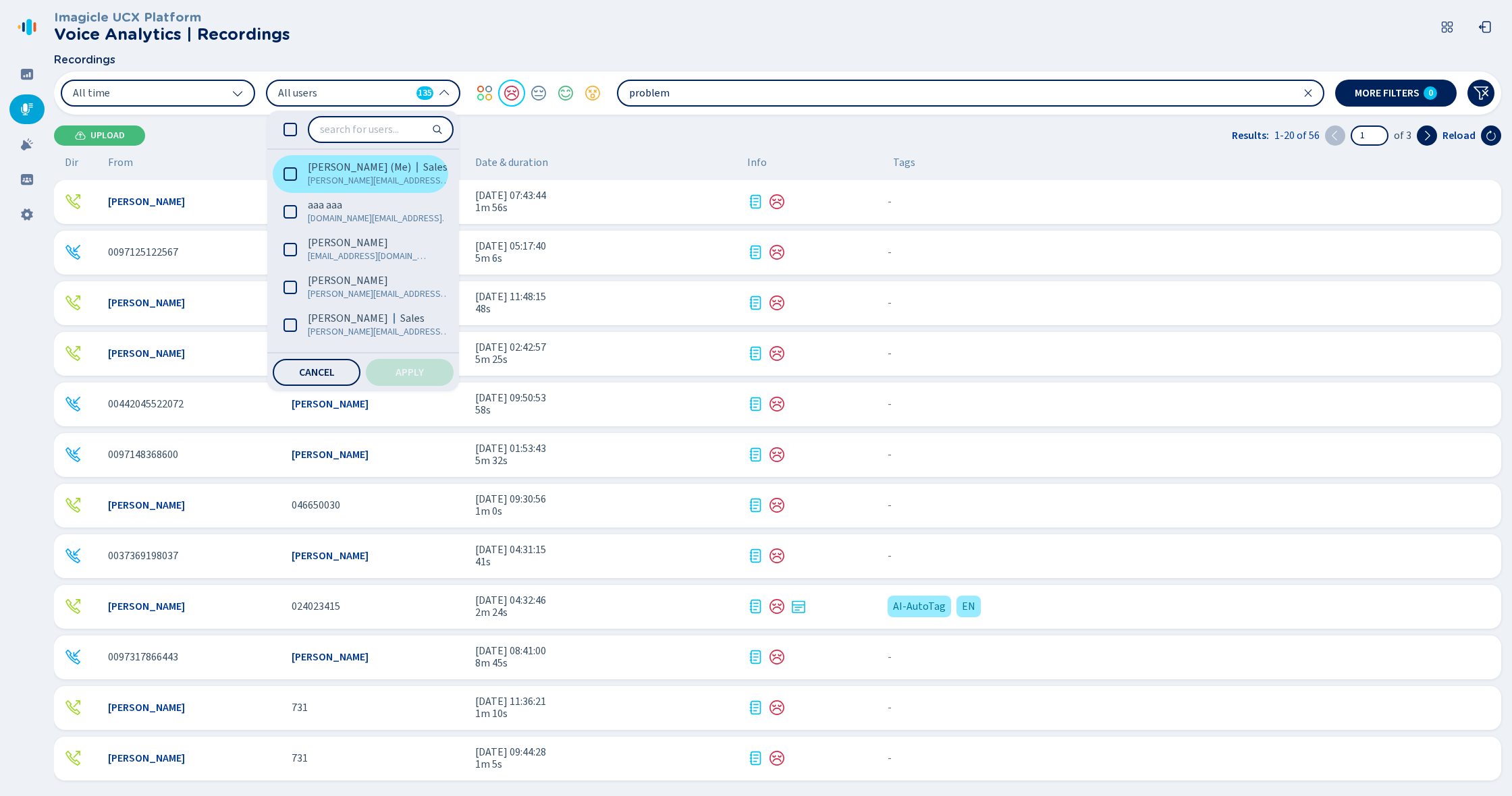
click at [284, 181] on label "[PERSON_NAME] (Me) Sales [PERSON_NAME][EMAIL_ADDRESS][PERSON_NAME][DOMAIN_NAME]" at bounding box center [360, 173] width 176 height 38
click at [421, 376] on span "Apply" at bounding box center [410, 372] width 29 height 11
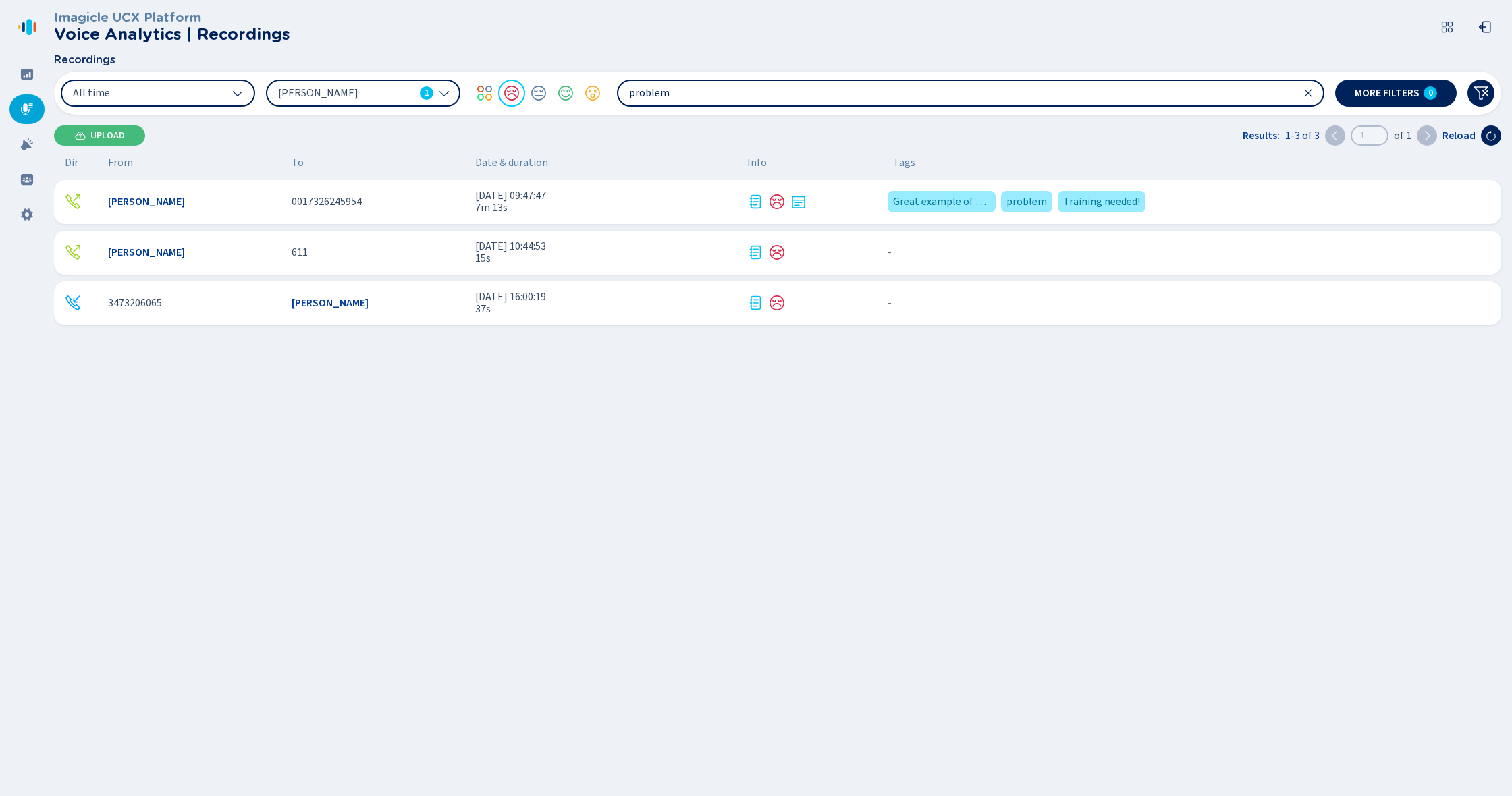
click at [686, 205] on span "7m 13s" at bounding box center [606, 208] width 261 height 12
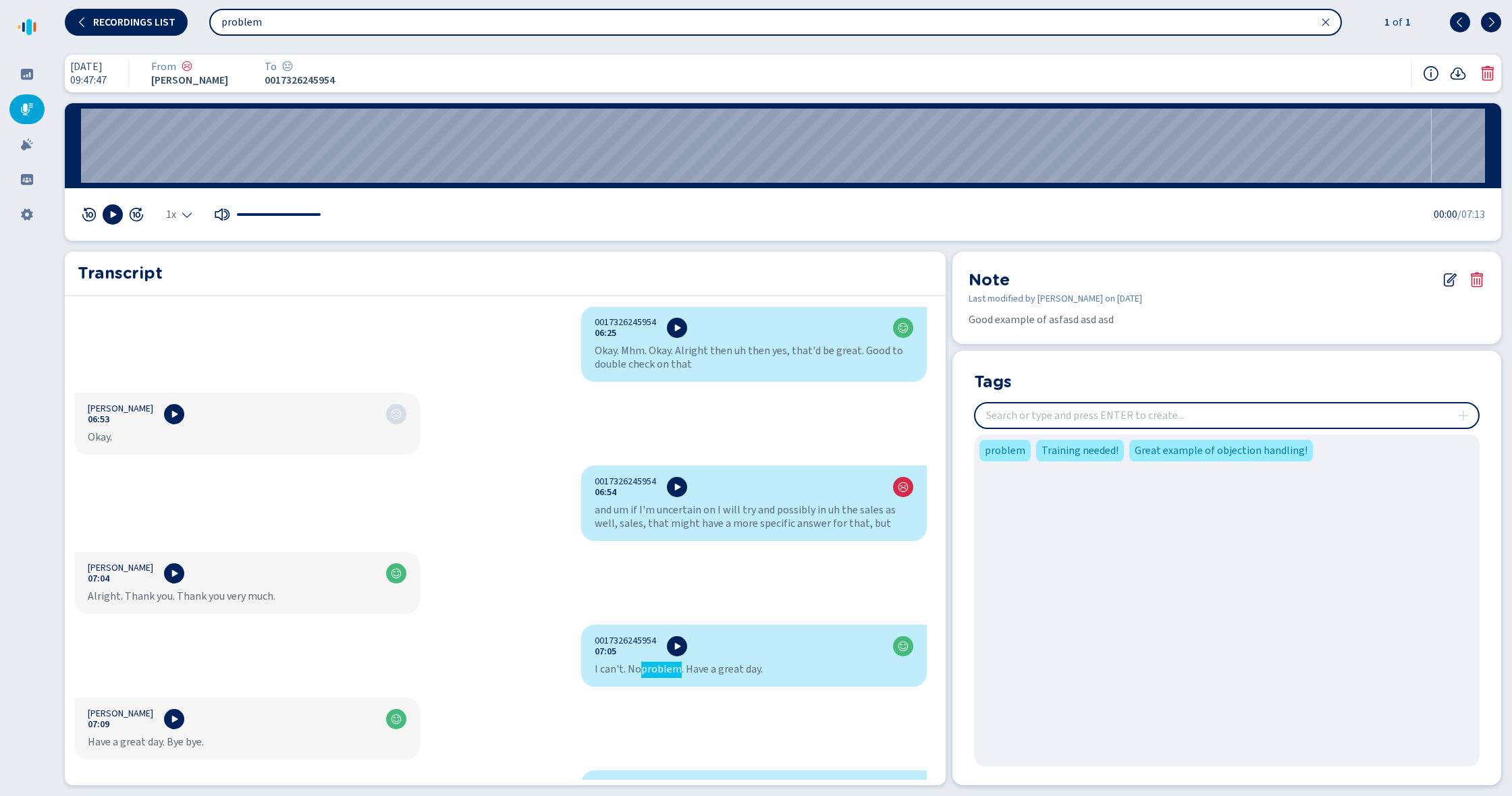
scroll to position [5250, 0]
click at [528, 418] on div "0017326245954 00:00 Unless h I [PERSON_NAME] 00:01 This call will be recorded. …" at bounding box center [500, 544] width 871 height 473
